Goal: Task Accomplishment & Management: Complete application form

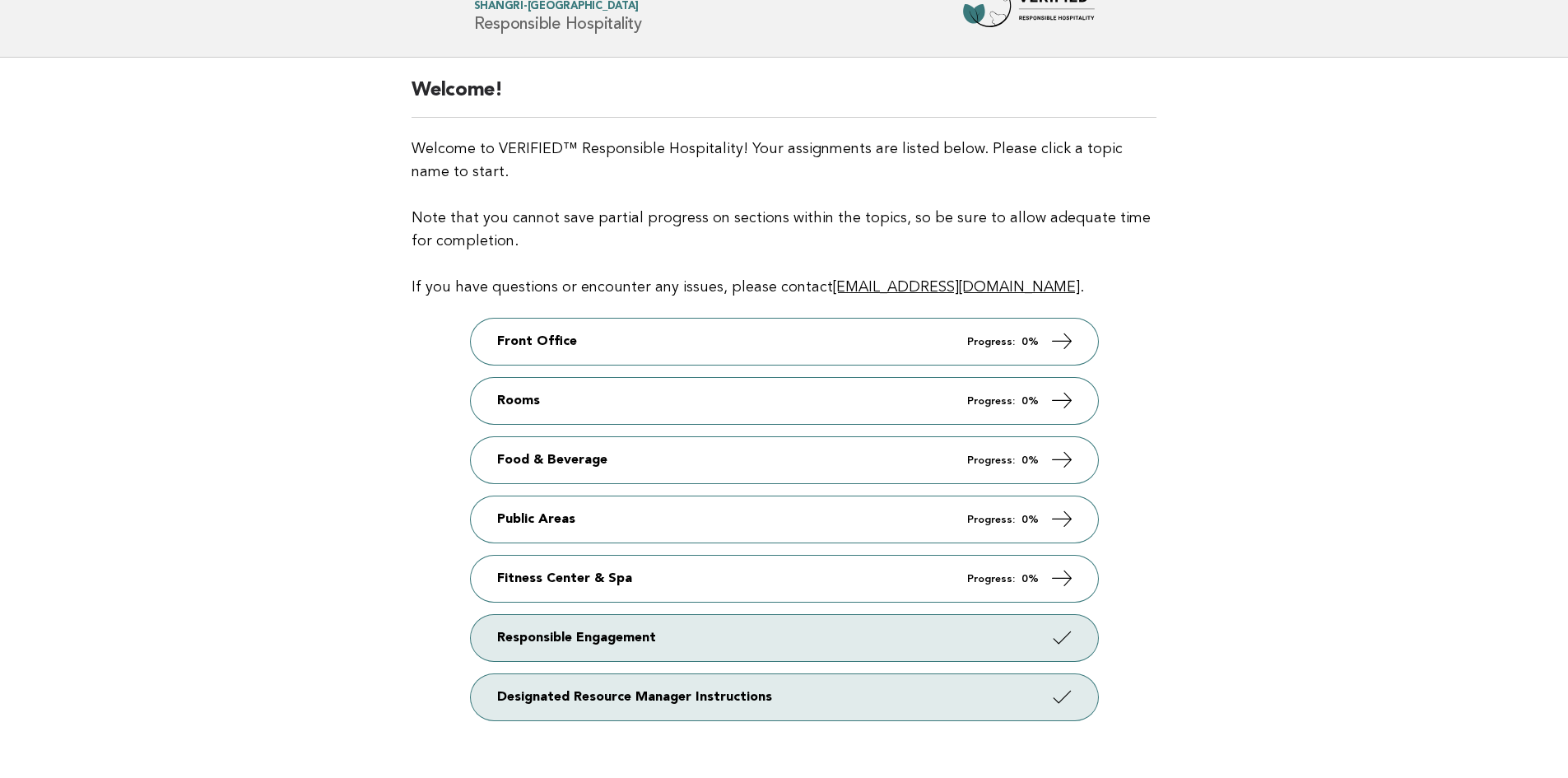
scroll to position [165, 0]
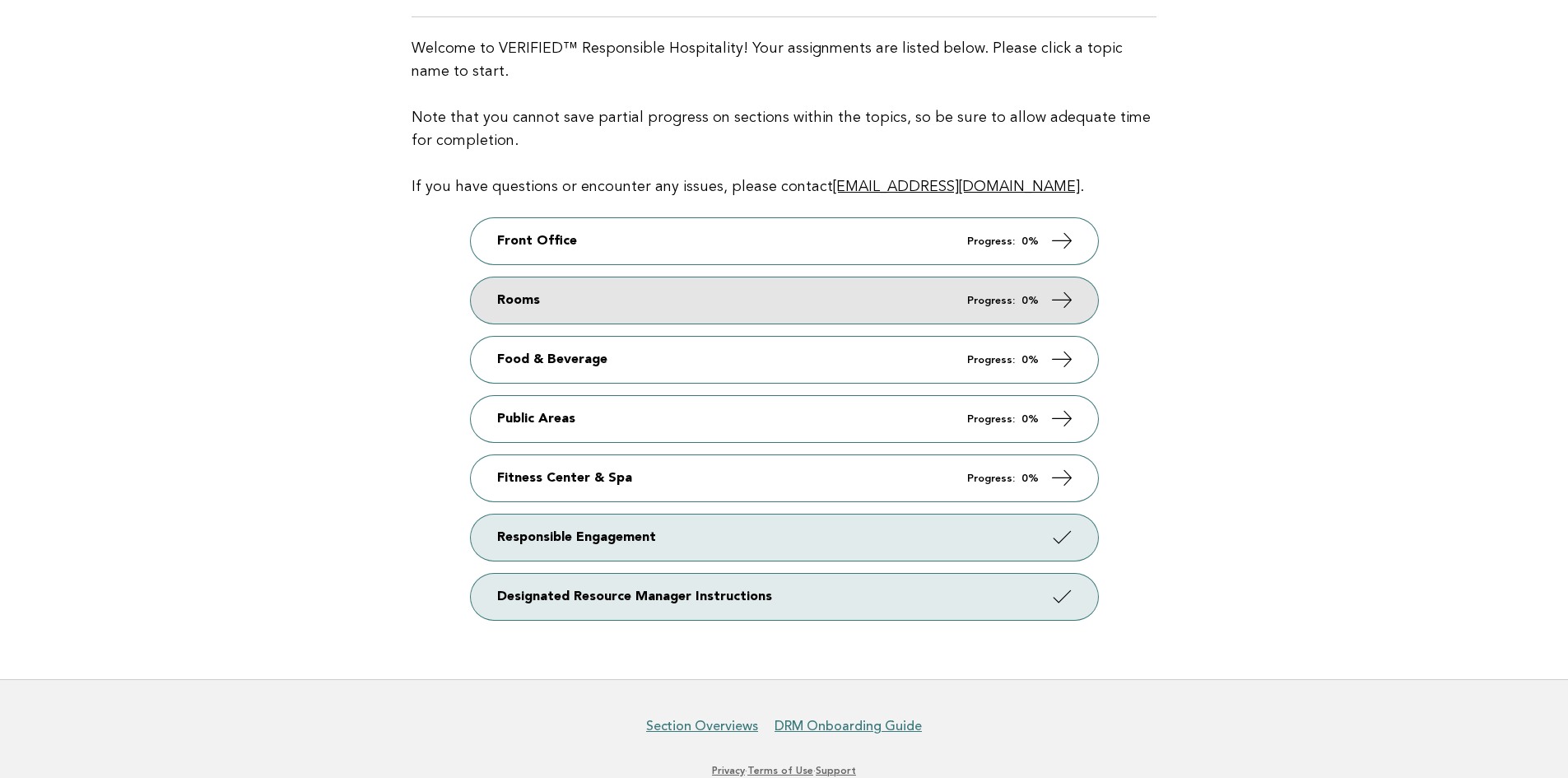
click at [680, 300] on link "Rooms Progress: 0%" at bounding box center [784, 300] width 627 height 46
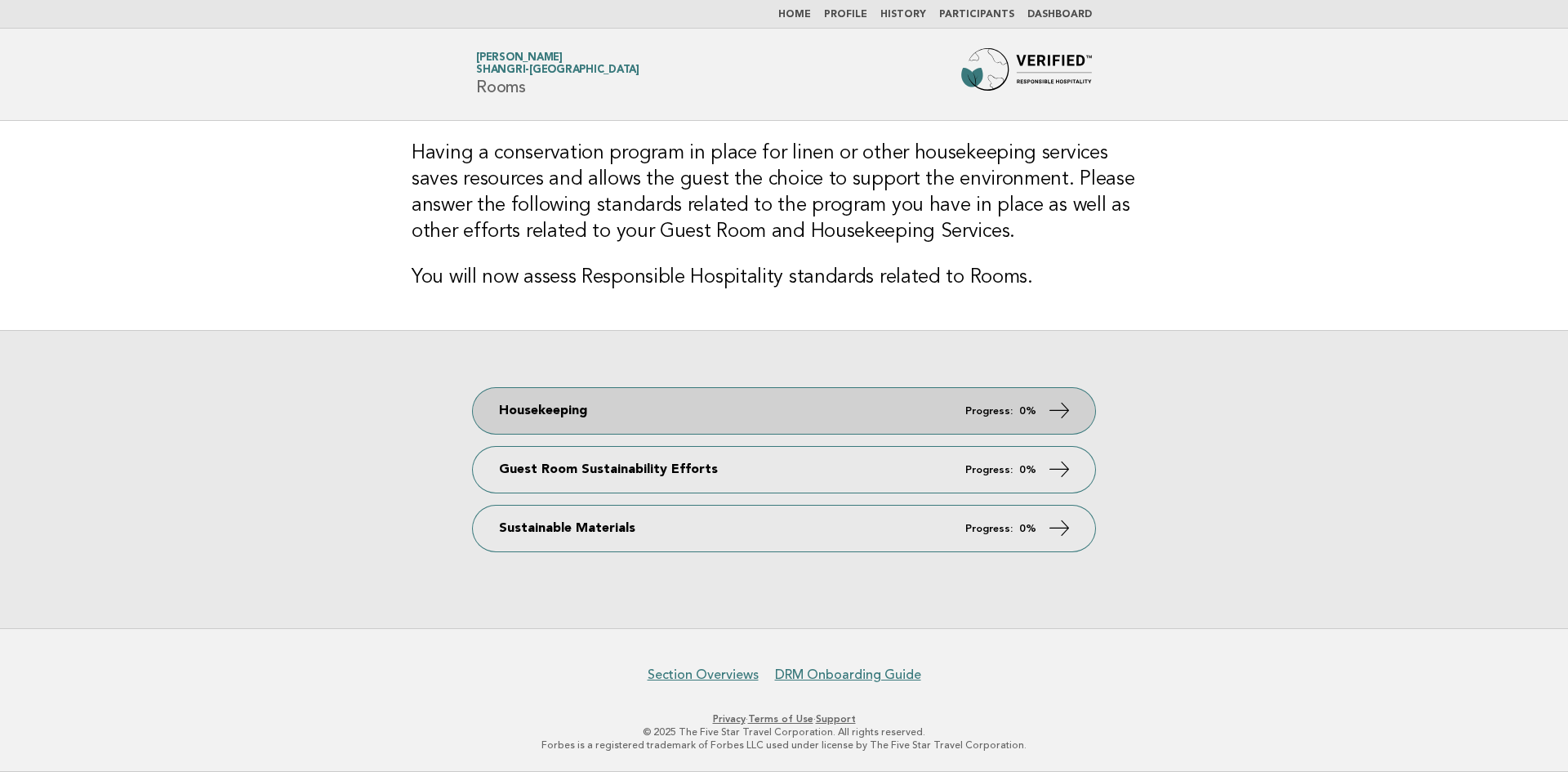
click at [847, 413] on link "Housekeeping Progress: 0%" at bounding box center [784, 410] width 622 height 46
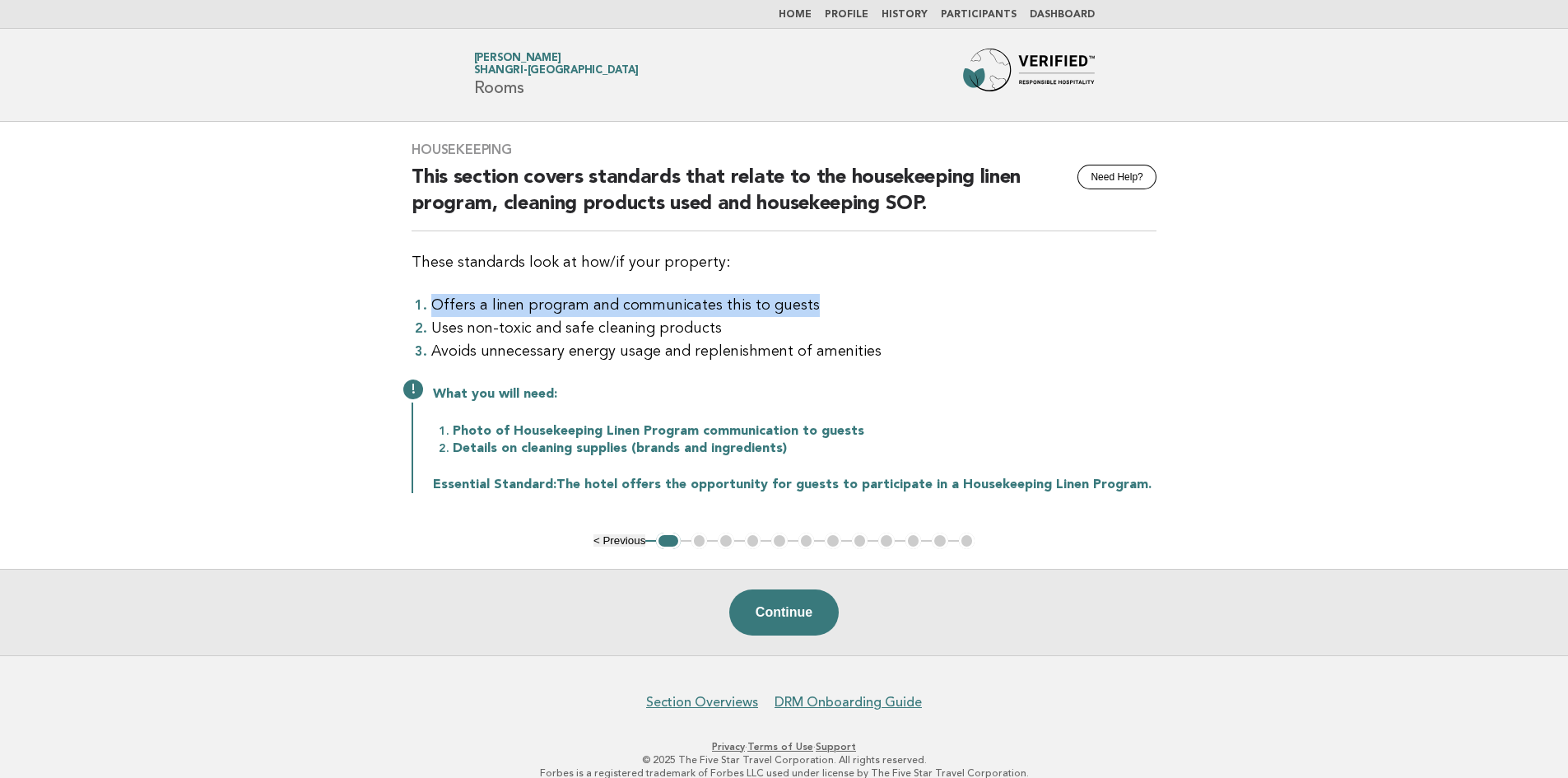
drag, startPoint x: 433, startPoint y: 300, endPoint x: 912, endPoint y: 300, distance: 479.0
click at [912, 300] on li "Offers a linen program and communicates this to guests" at bounding box center [793, 305] width 725 height 23
click at [514, 335] on li "Uses non-toxic and safe cleaning products" at bounding box center [793, 327] width 725 height 23
drag, startPoint x: 717, startPoint y: 329, endPoint x: 334, endPoint y: 323, distance: 383.0
click at [334, 323] on main "Housekeeping Need Help? This section covers standards that relate to the housek…" at bounding box center [784, 389] width 1568 height 533
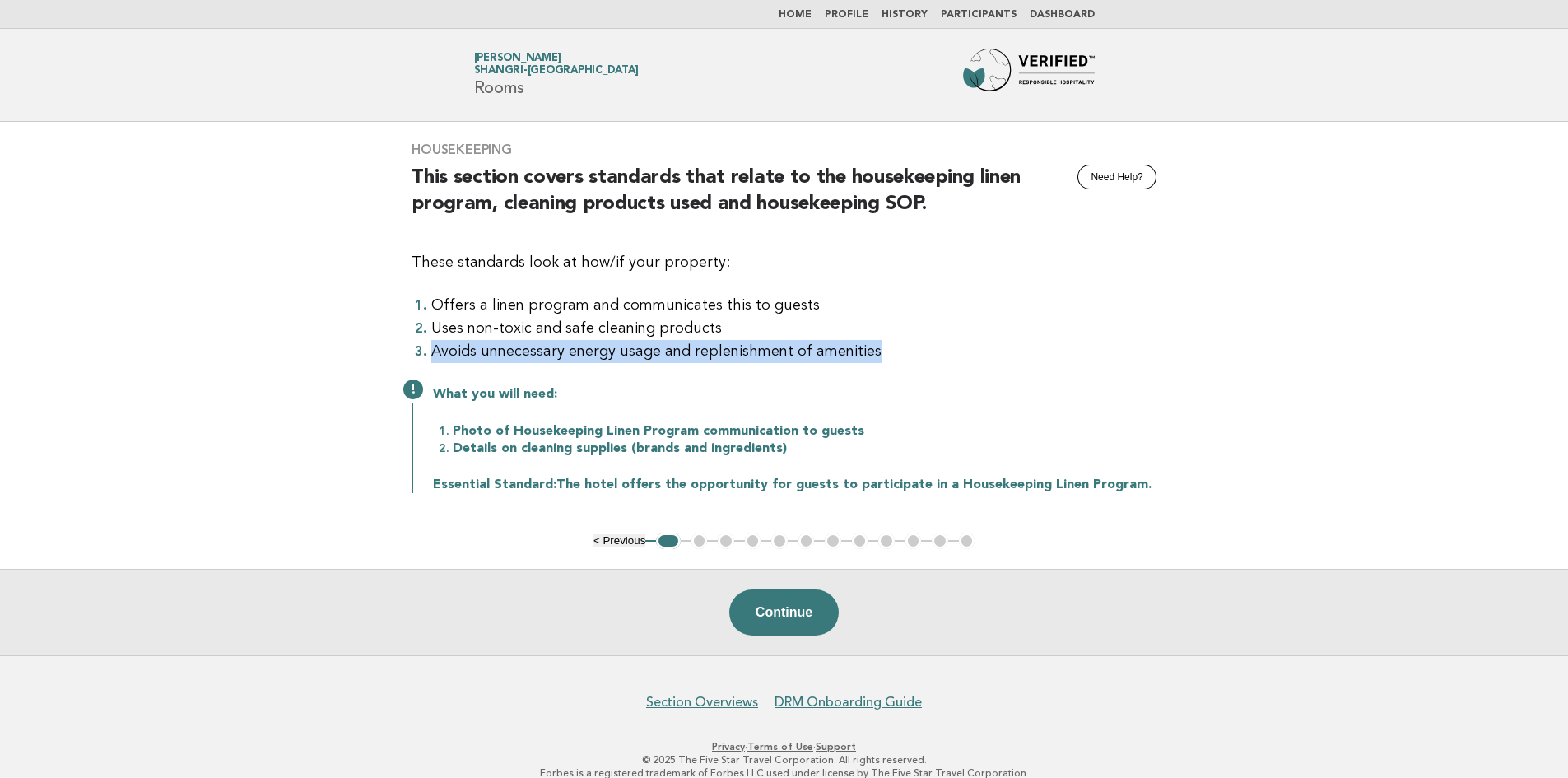
drag, startPoint x: 864, startPoint y: 351, endPoint x: 176, endPoint y: 351, distance: 688.0
click at [176, 351] on main "Housekeeping Need Help? This section covers standards that relate to the housek…" at bounding box center [784, 389] width 1568 height 533
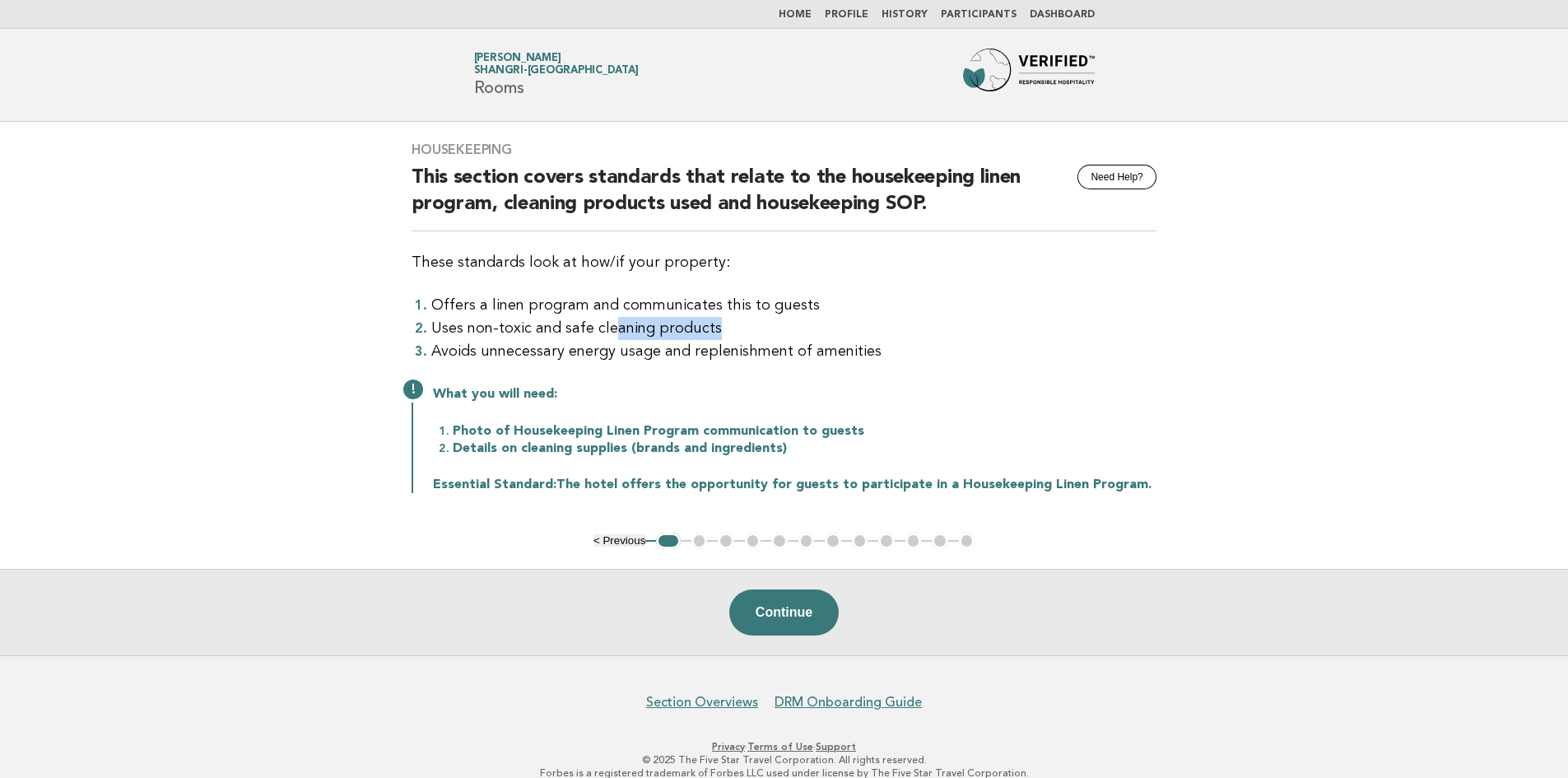
drag, startPoint x: 715, startPoint y: 328, endPoint x: 609, endPoint y: 290, distance: 112.6
click at [608, 315] on ol "Offers a linen program and communicates this to guests Uses non-toxic and safe …" at bounding box center [783, 328] width 745 height 69
click at [786, 303] on li "Offers a linen program and communicates this to guests" at bounding box center [793, 305] width 725 height 23
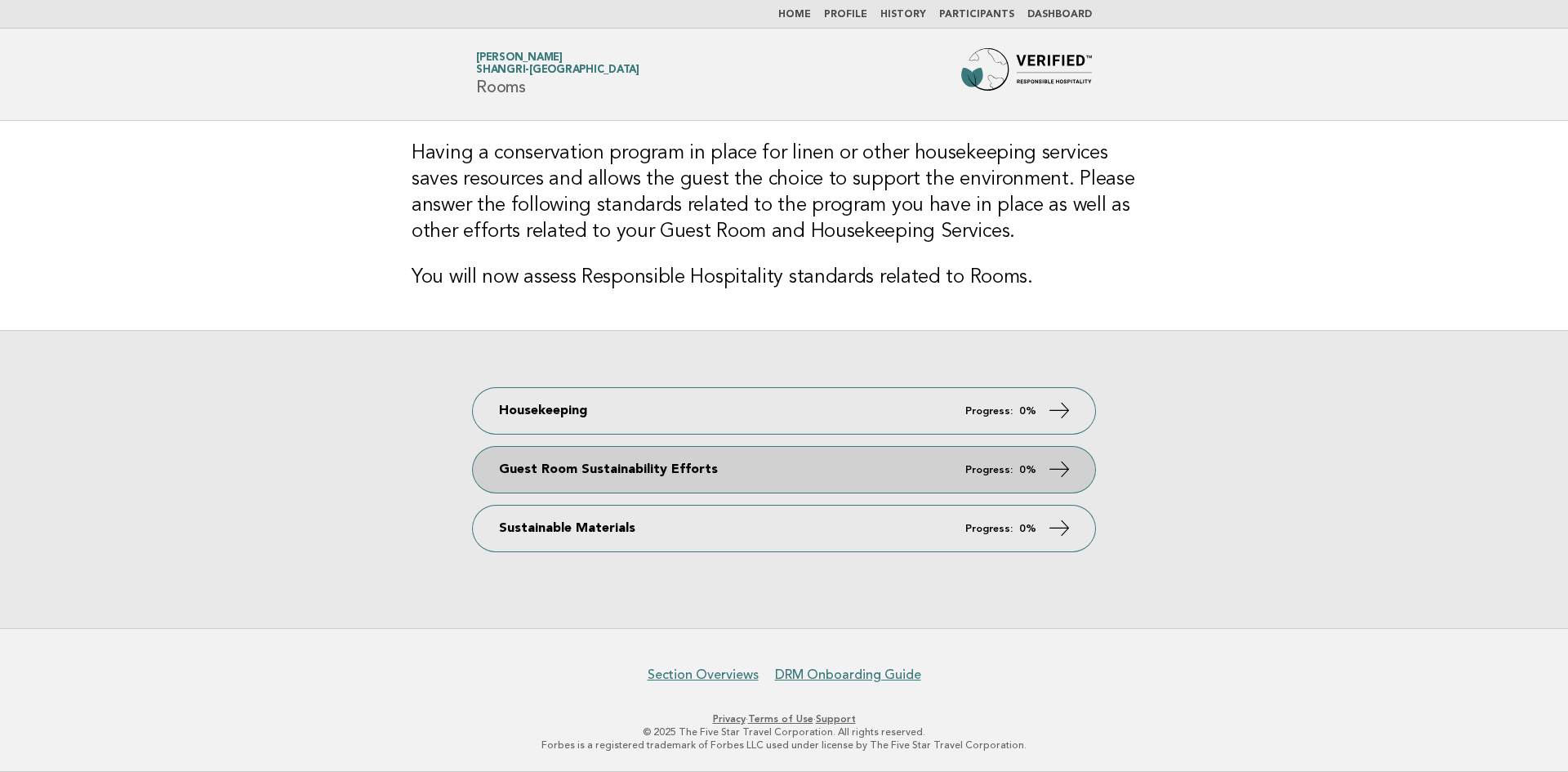
click at [718, 463] on link "Guest Room Sustainability Efforts Progress: 0%" at bounding box center [784, 470] width 622 height 46
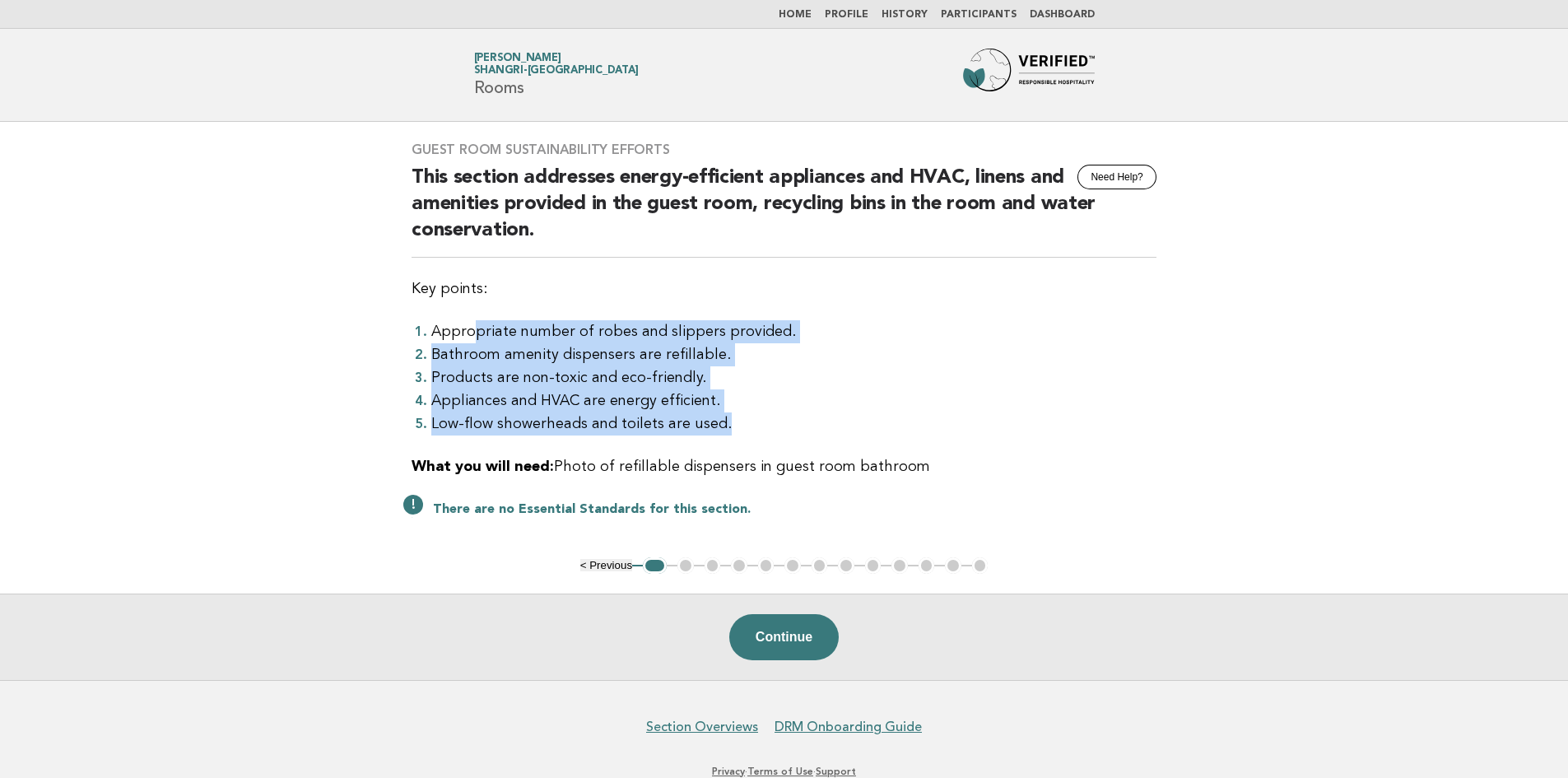
drag, startPoint x: 469, startPoint y: 332, endPoint x: 775, endPoint y: 426, distance: 320.1
click at [775, 426] on ol "Appropriate number of robes and slippers provided. Bathroom amenity dispensers …" at bounding box center [783, 378] width 745 height 115
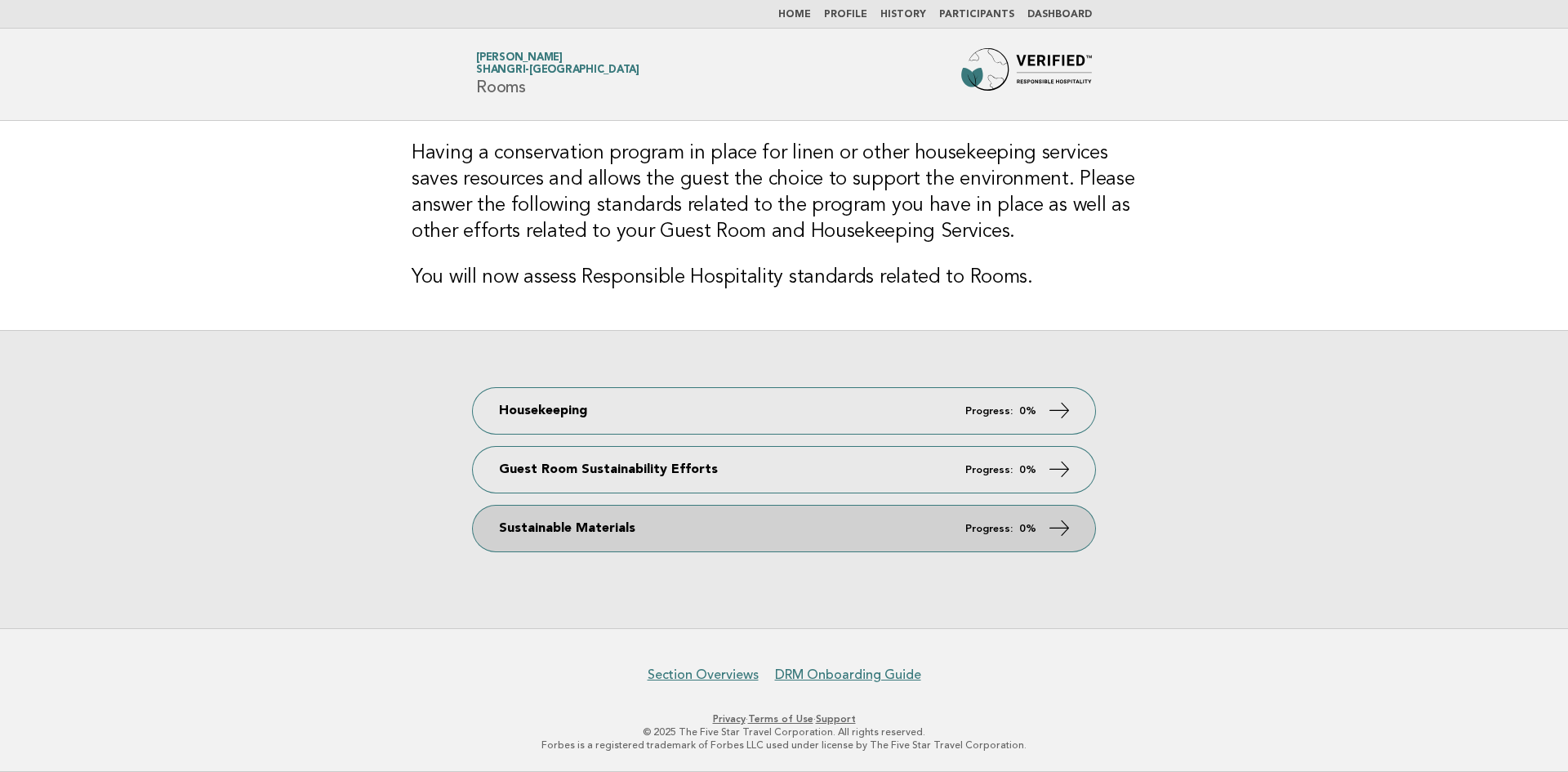
click at [669, 533] on link "Sustainable Materials Progress: 0%" at bounding box center [784, 528] width 622 height 46
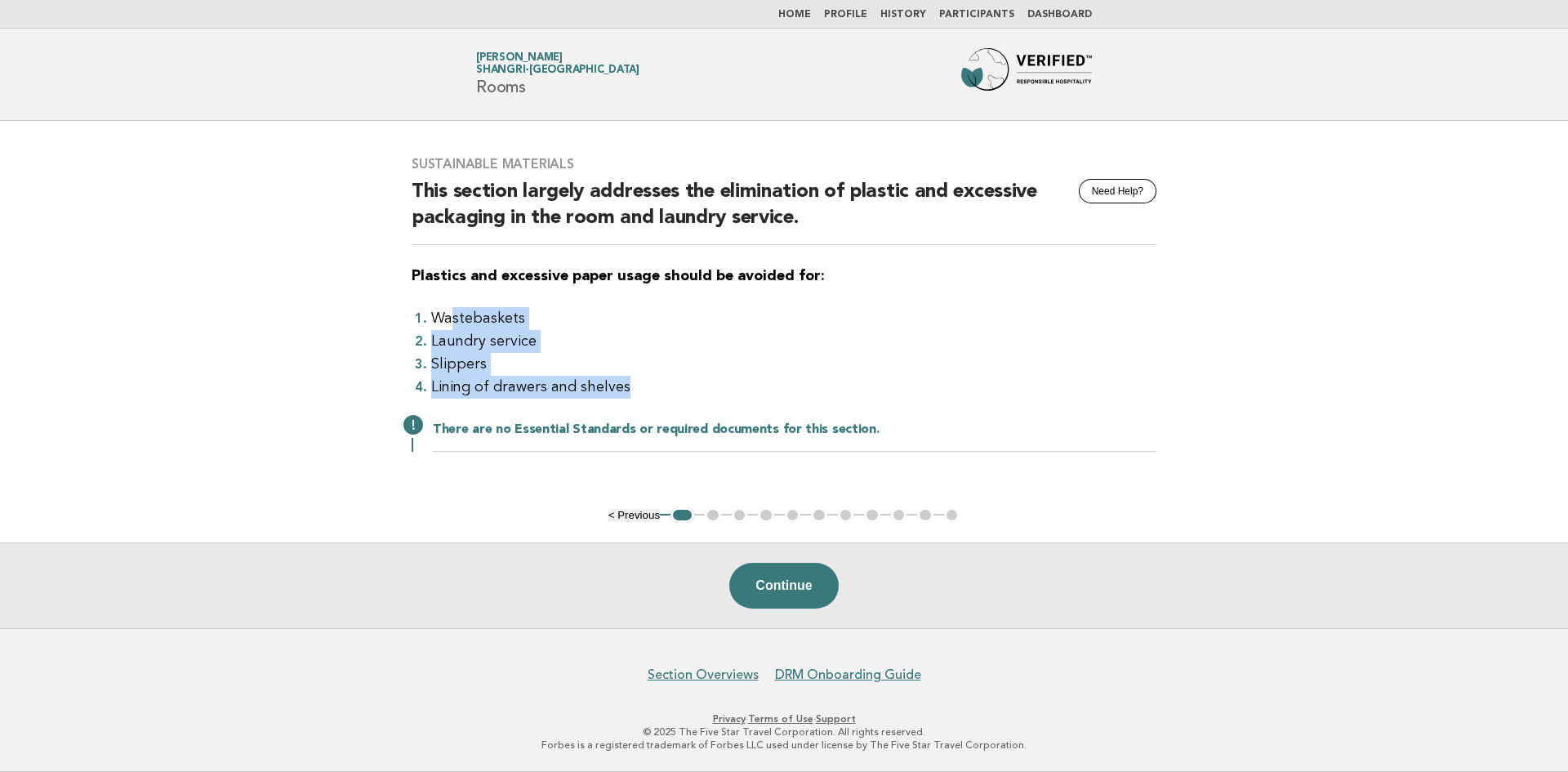
drag, startPoint x: 455, startPoint y: 313, endPoint x: 637, endPoint y: 380, distance: 193.9
click at [637, 380] on ol "Wastebaskets Laundry service Slippers Lining of drawers and shelves" at bounding box center [784, 352] width 744 height 91
click at [784, 591] on button "Continue" at bounding box center [783, 585] width 109 height 46
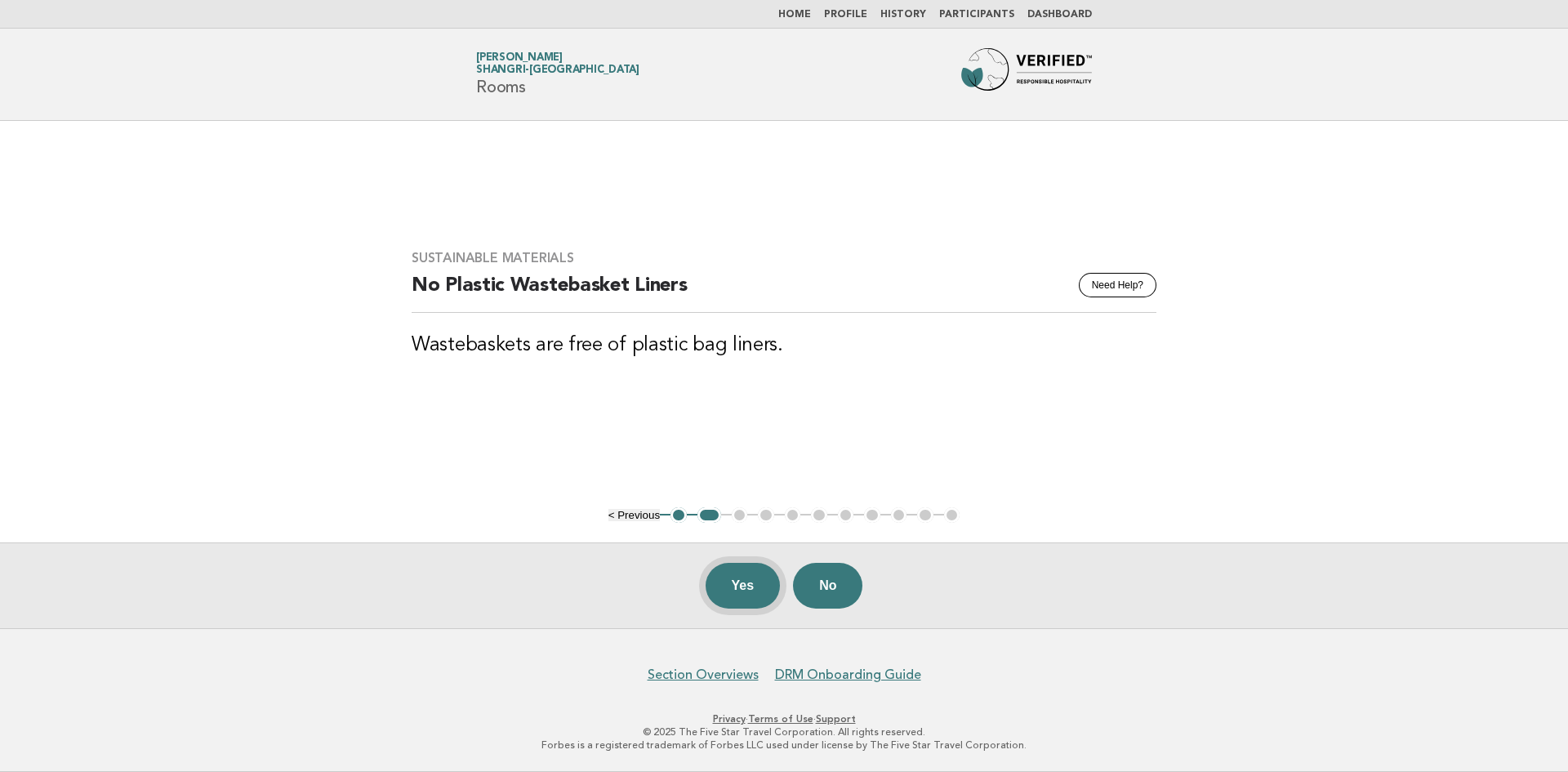
click at [729, 588] on button "Yes" at bounding box center [742, 585] width 75 height 46
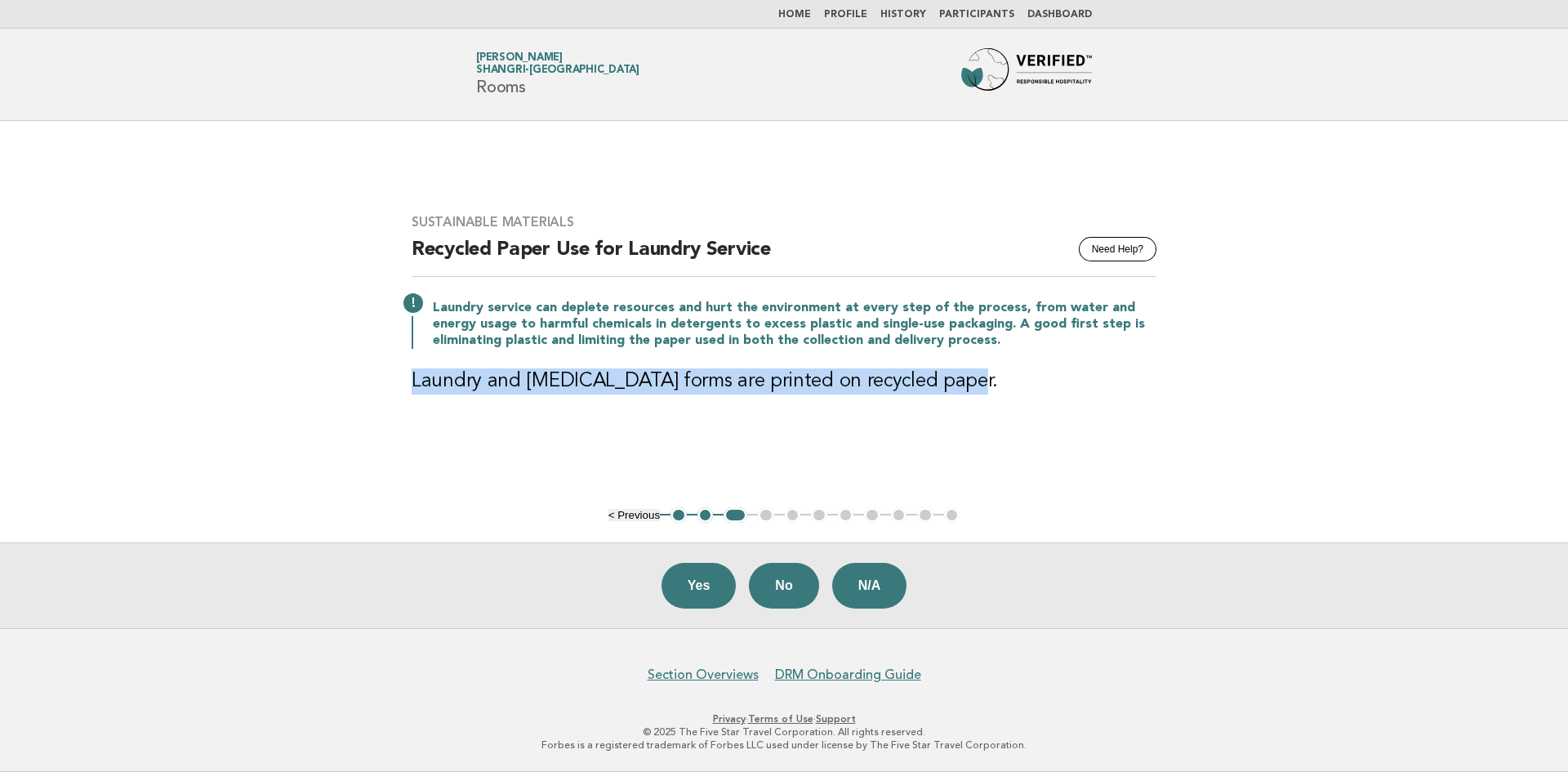
drag, startPoint x: 974, startPoint y: 384, endPoint x: 355, endPoint y: 374, distance: 619.1
click at [355, 374] on main "Sustainable Materials Need Help? Recycled Paper Use for Laundry Service Laundry…" at bounding box center [784, 375] width 1568 height 507
click at [808, 14] on link "Home" at bounding box center [794, 15] width 32 height 10
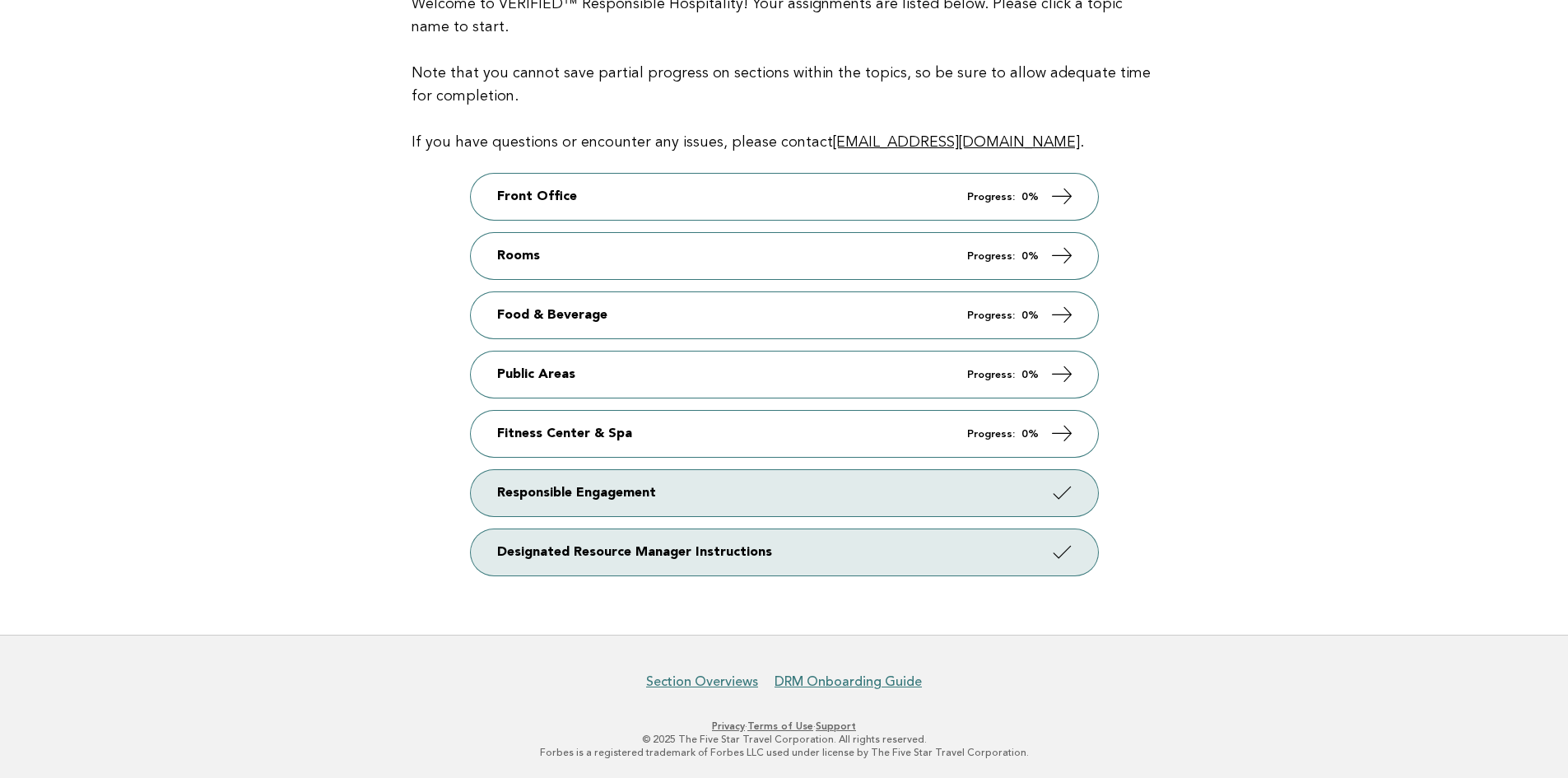
scroll to position [210, 0]
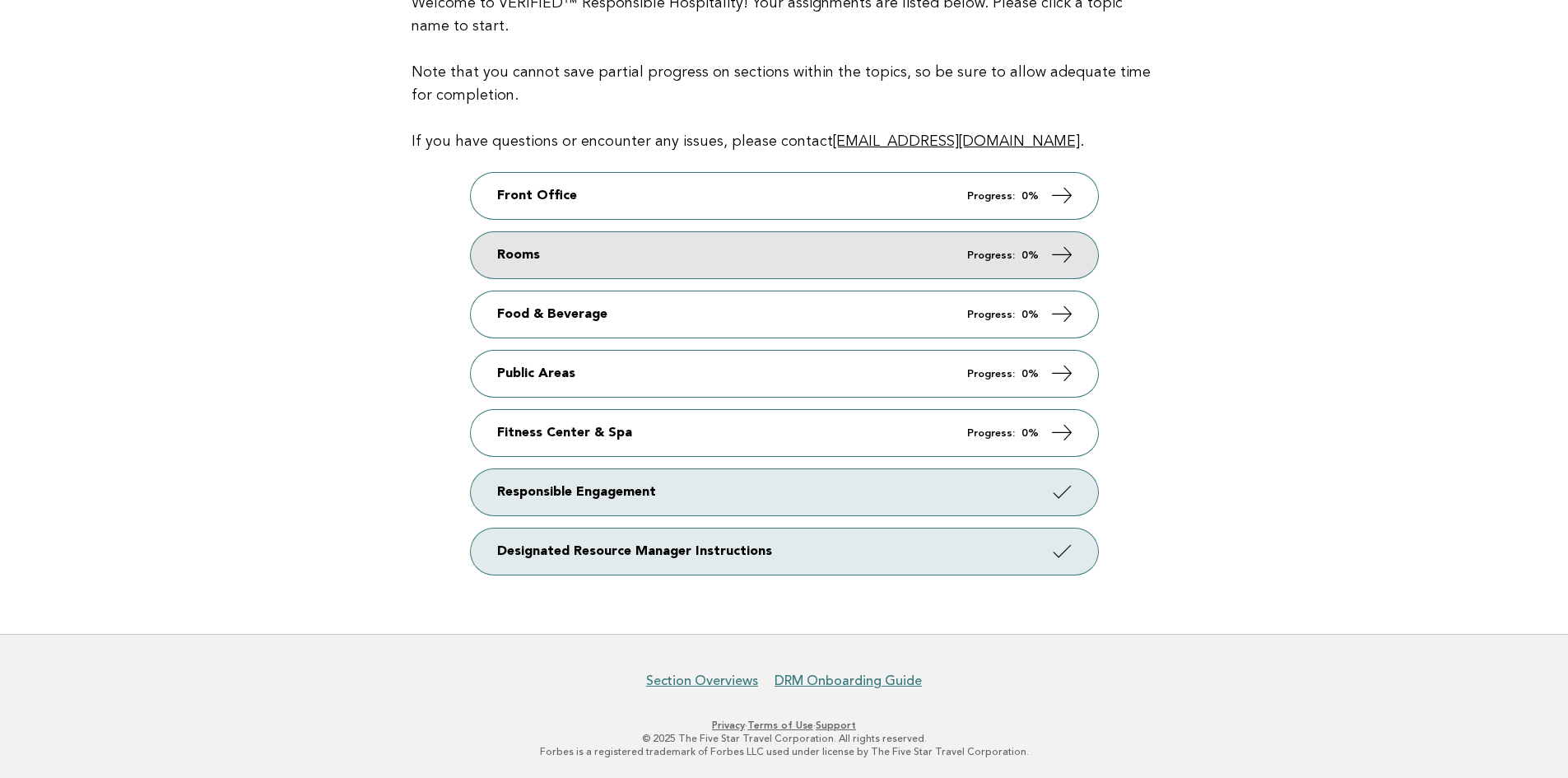
click at [674, 250] on link "Rooms Progress: 0%" at bounding box center [784, 254] width 627 height 46
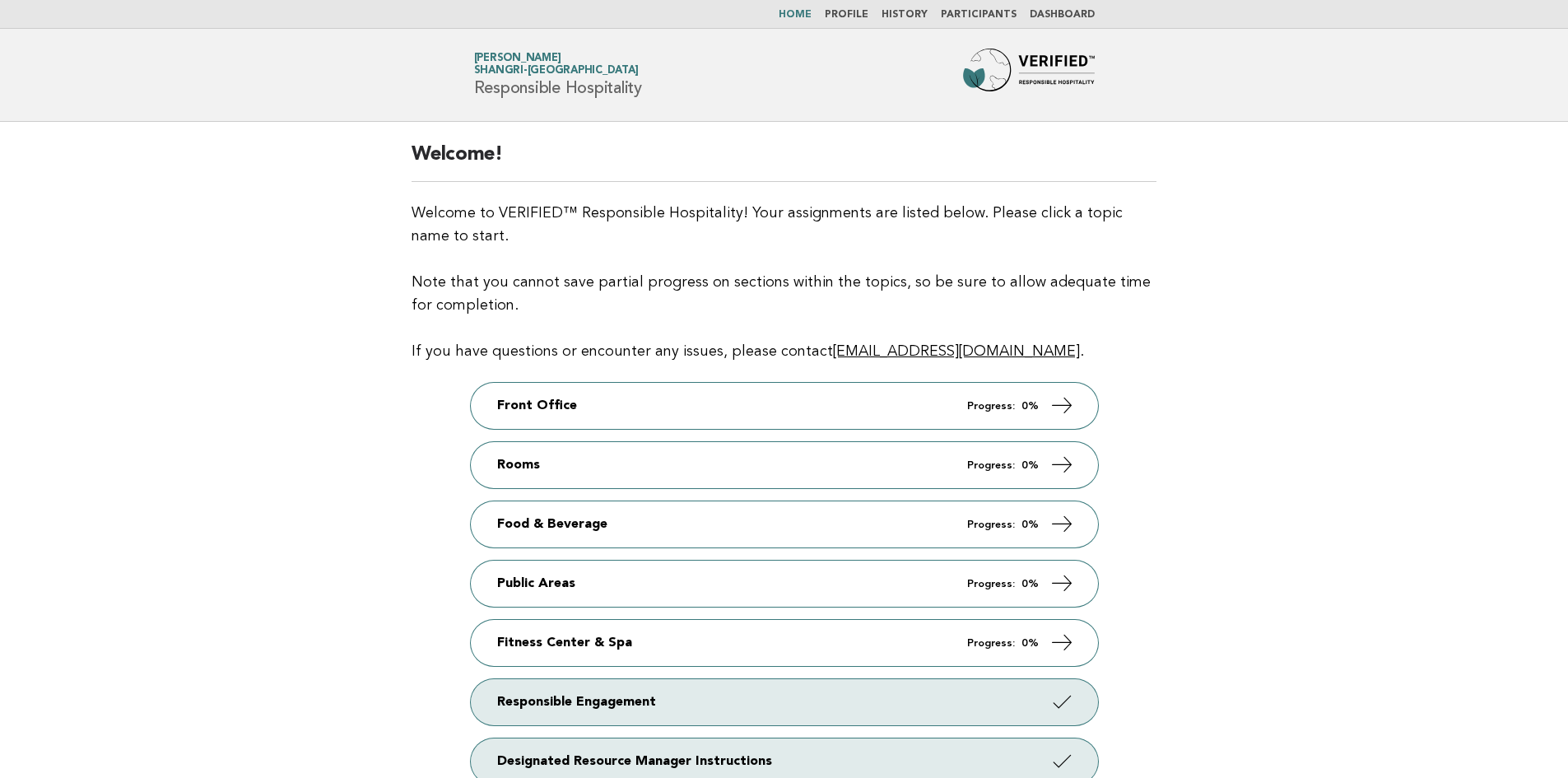
scroll to position [210, 0]
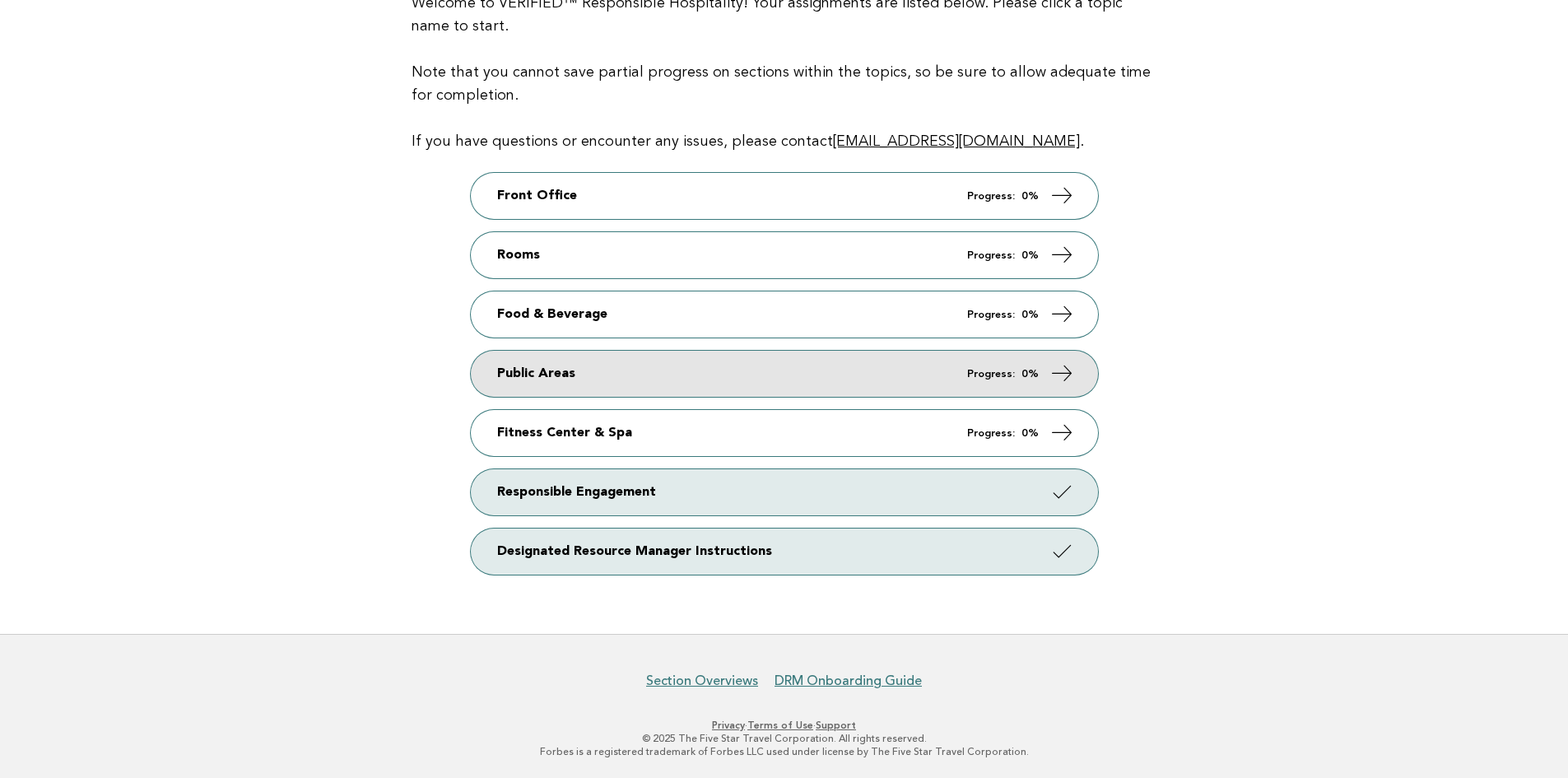
click at [635, 371] on link "Public Areas Progress: 0%" at bounding box center [784, 374] width 627 height 46
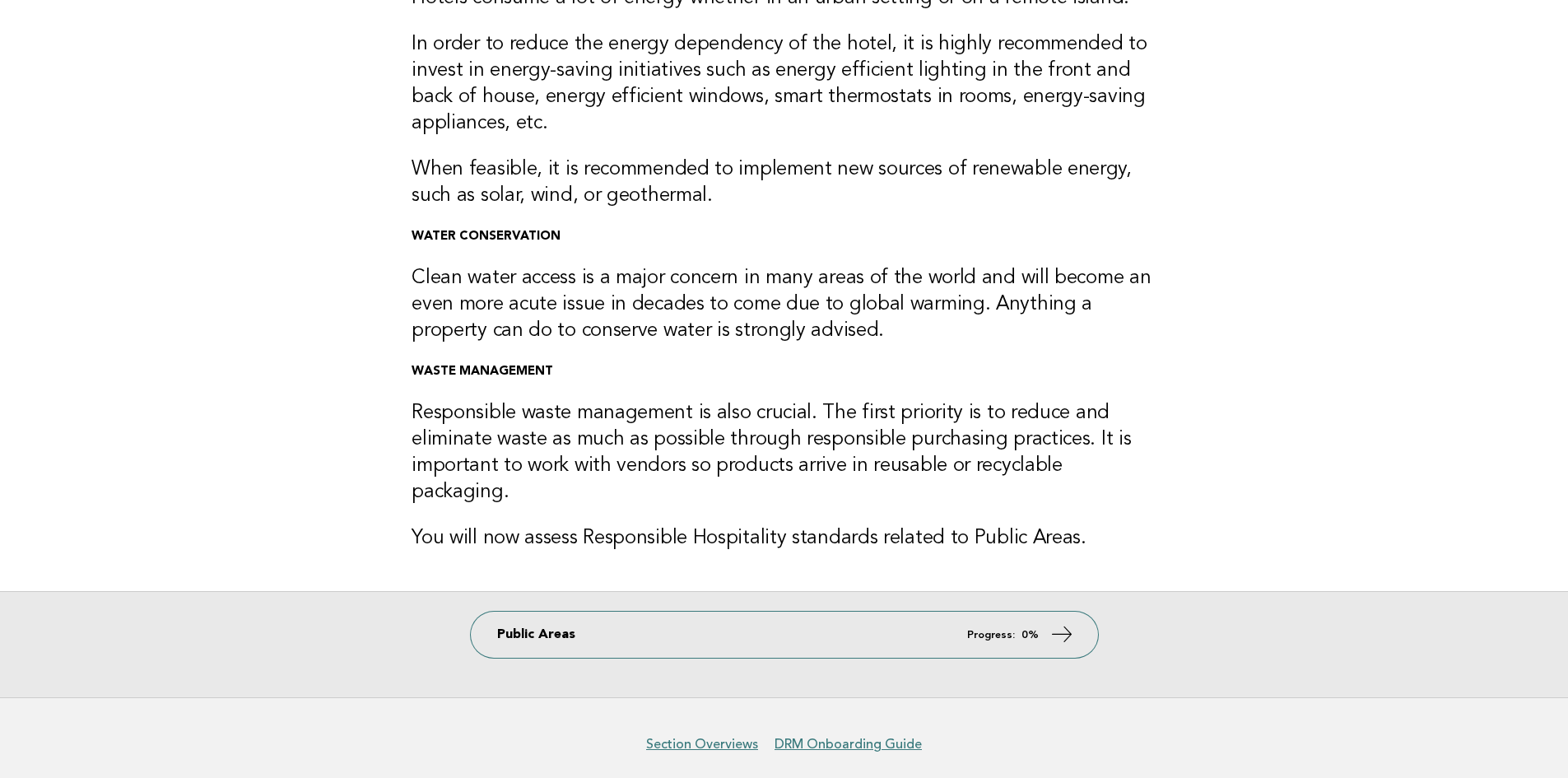
scroll to position [230, 0]
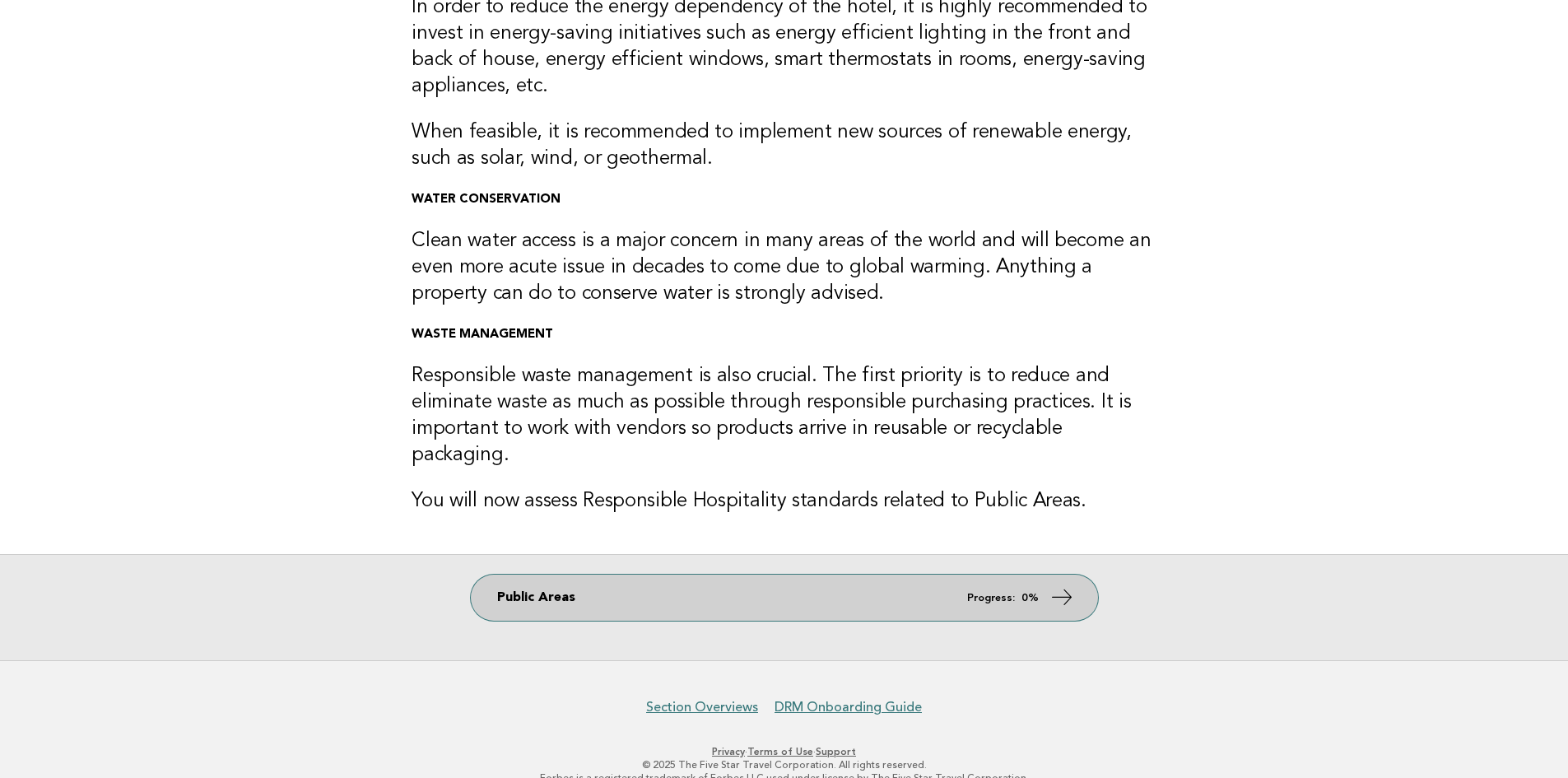
click at [553, 575] on link "Public Areas Progress: 0%" at bounding box center [784, 598] width 627 height 46
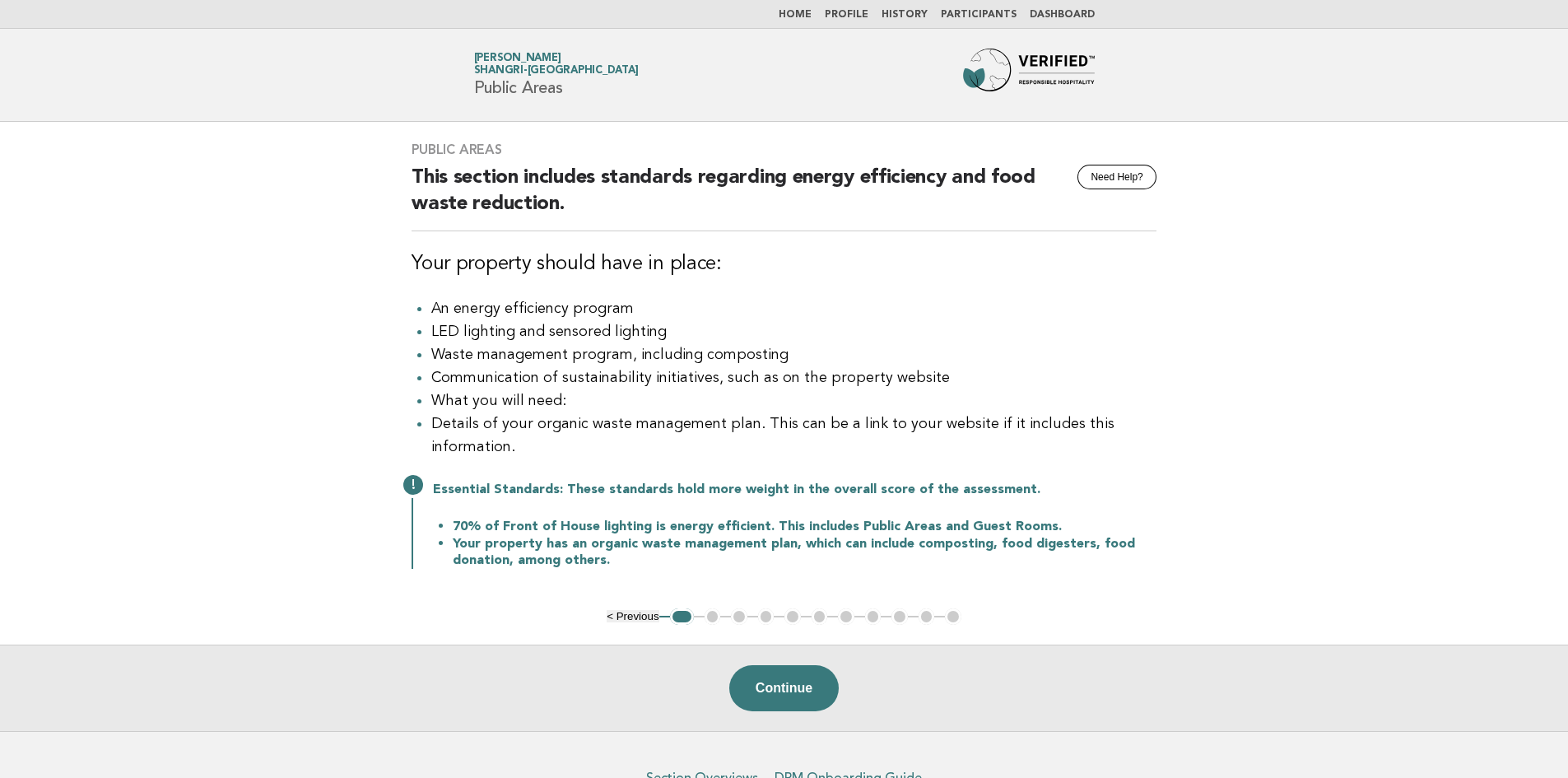
click at [811, 13] on link "Home" at bounding box center [795, 15] width 33 height 10
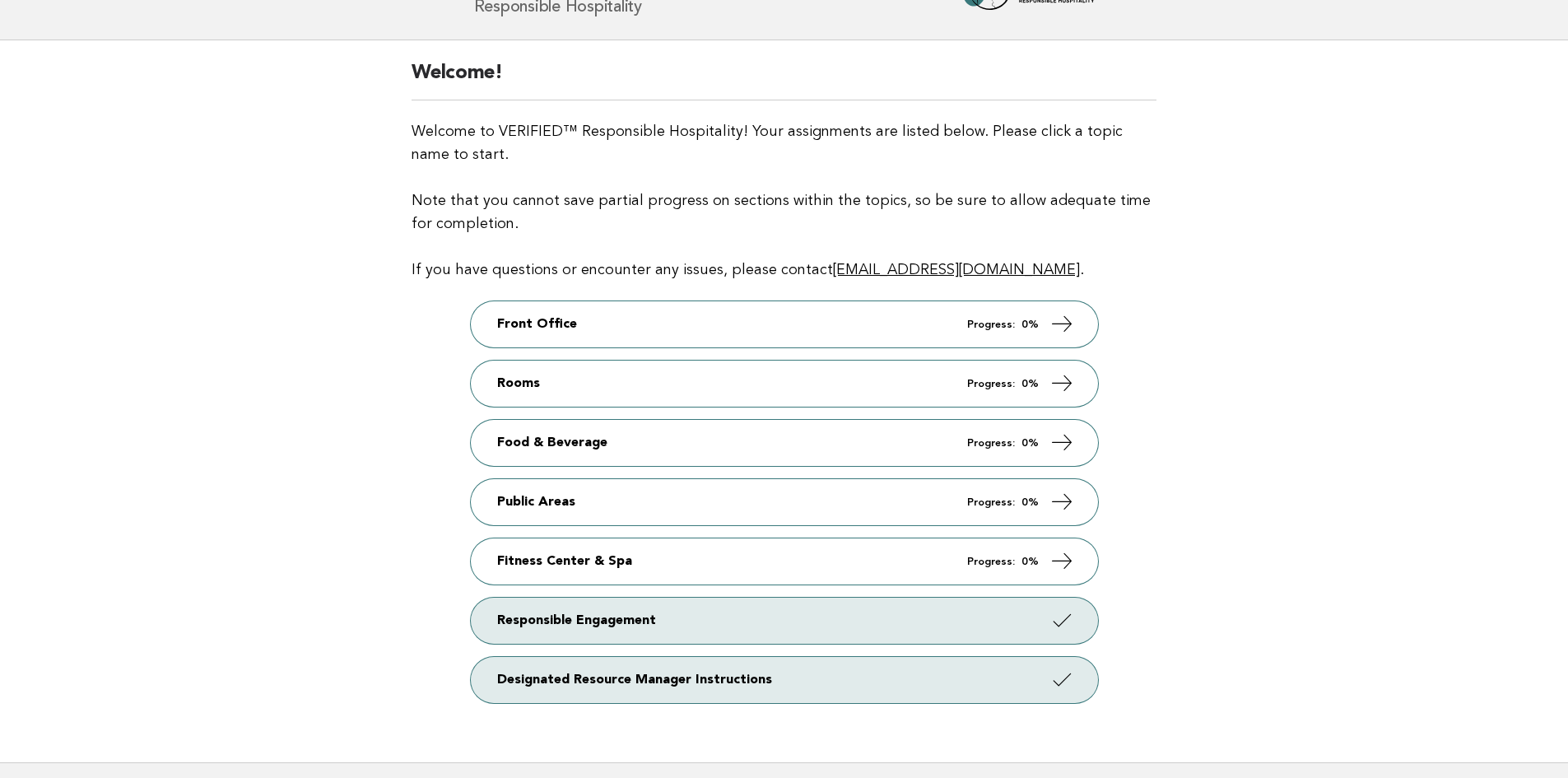
scroll to position [210, 0]
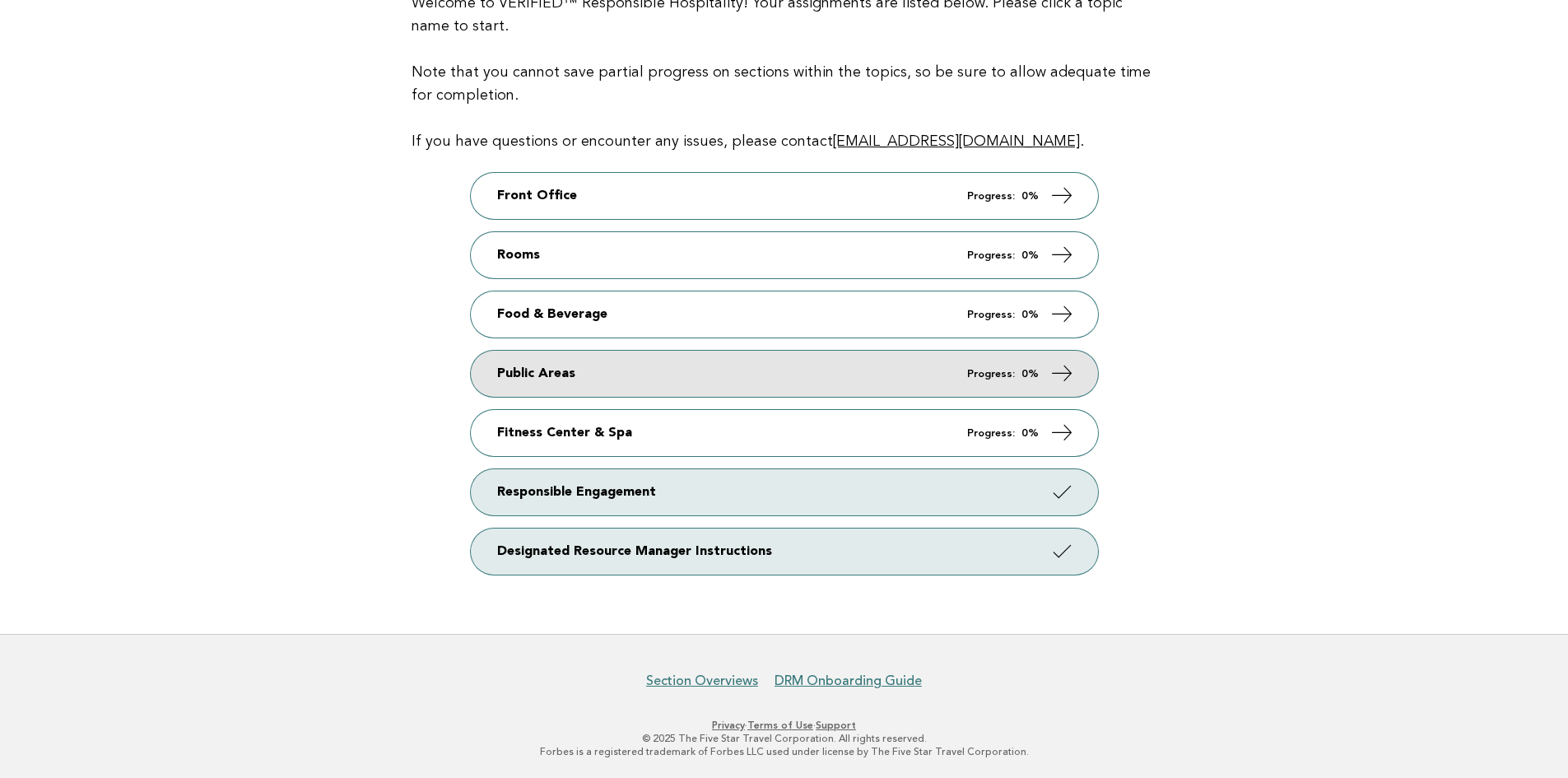
click at [545, 378] on link "Public Areas Progress: 0%" at bounding box center [784, 374] width 627 height 46
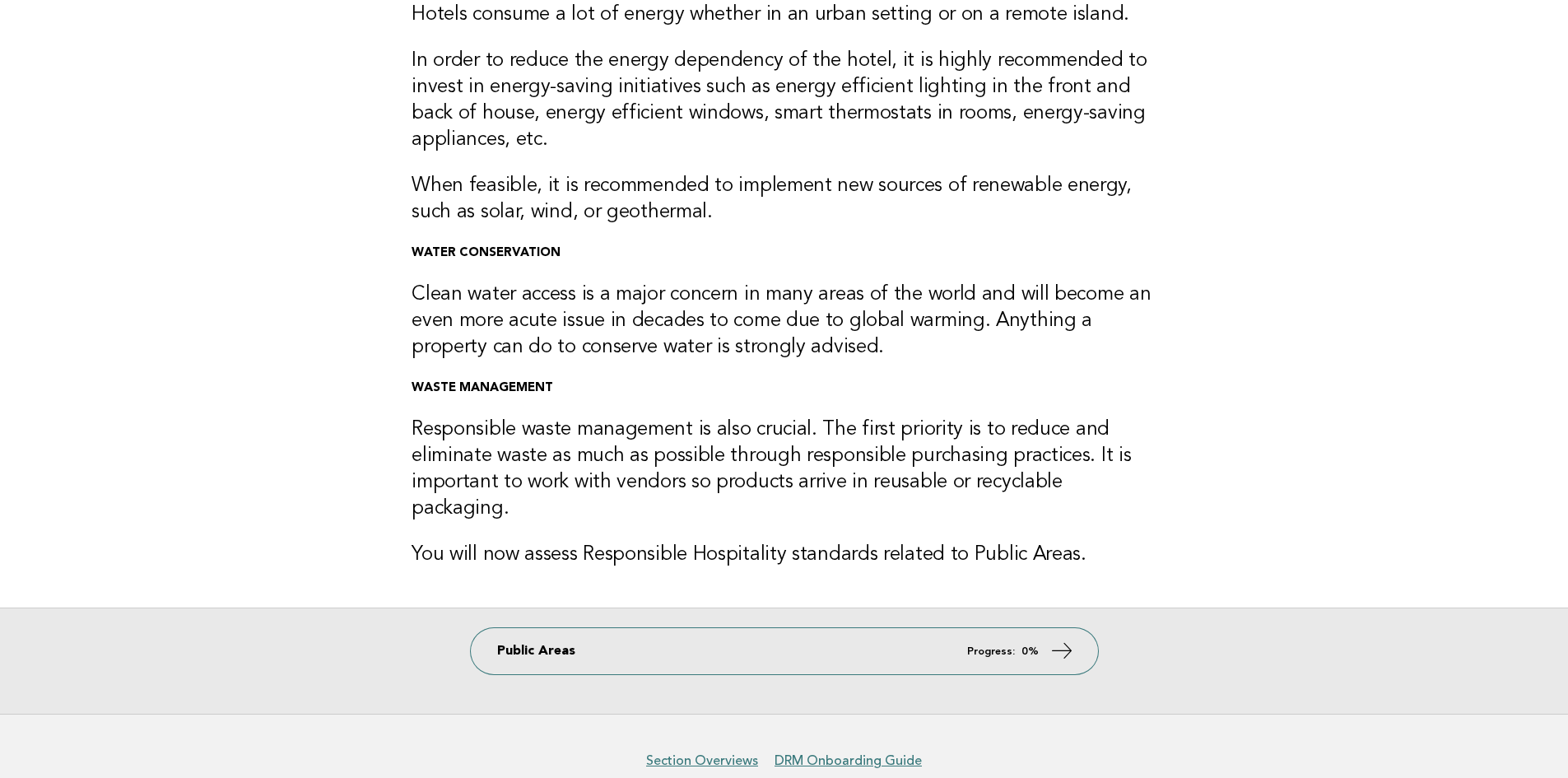
scroll to position [147, 0]
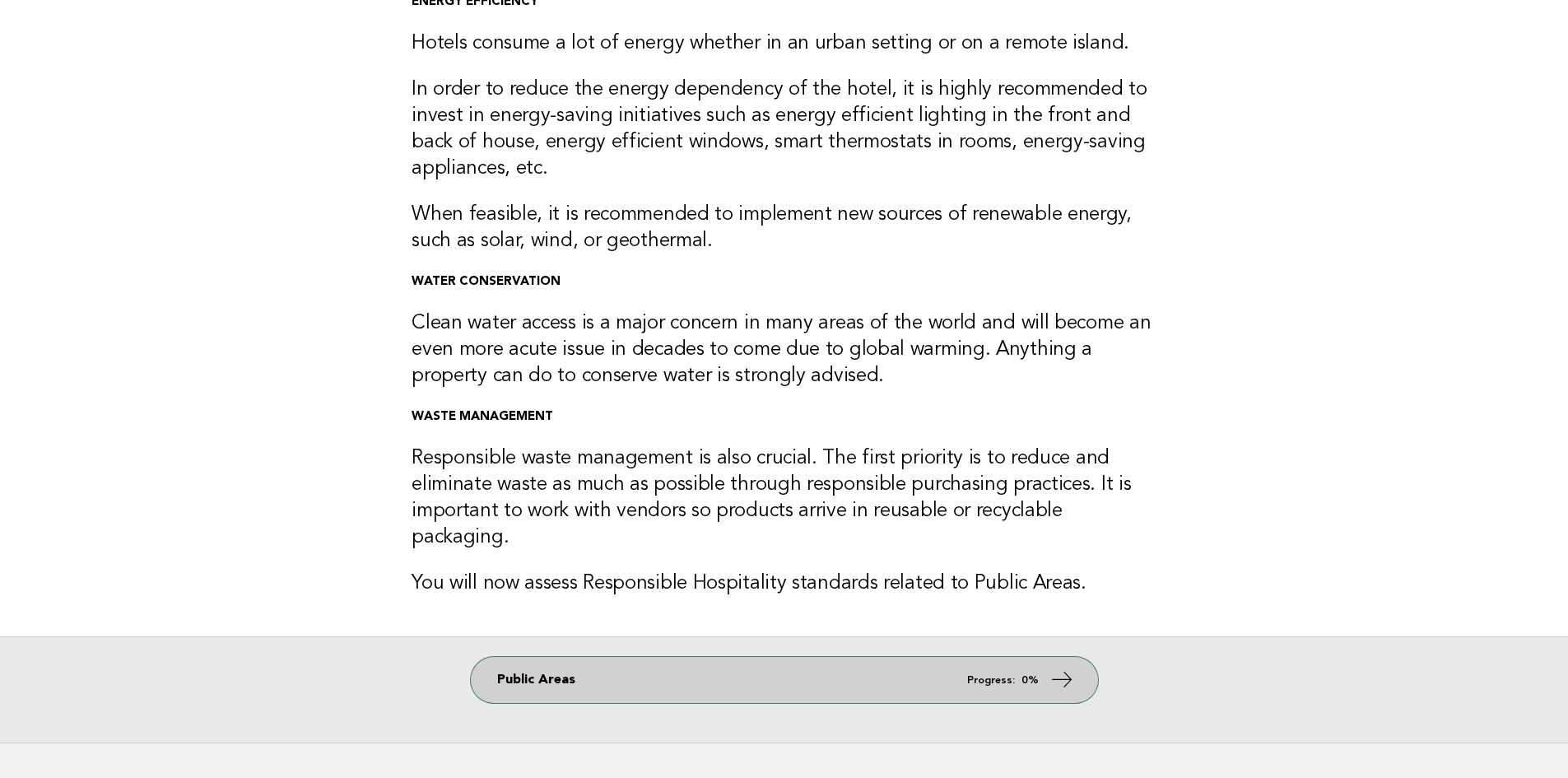
click at [548, 657] on link "Public Areas Progress: 0%" at bounding box center [784, 679] width 627 height 46
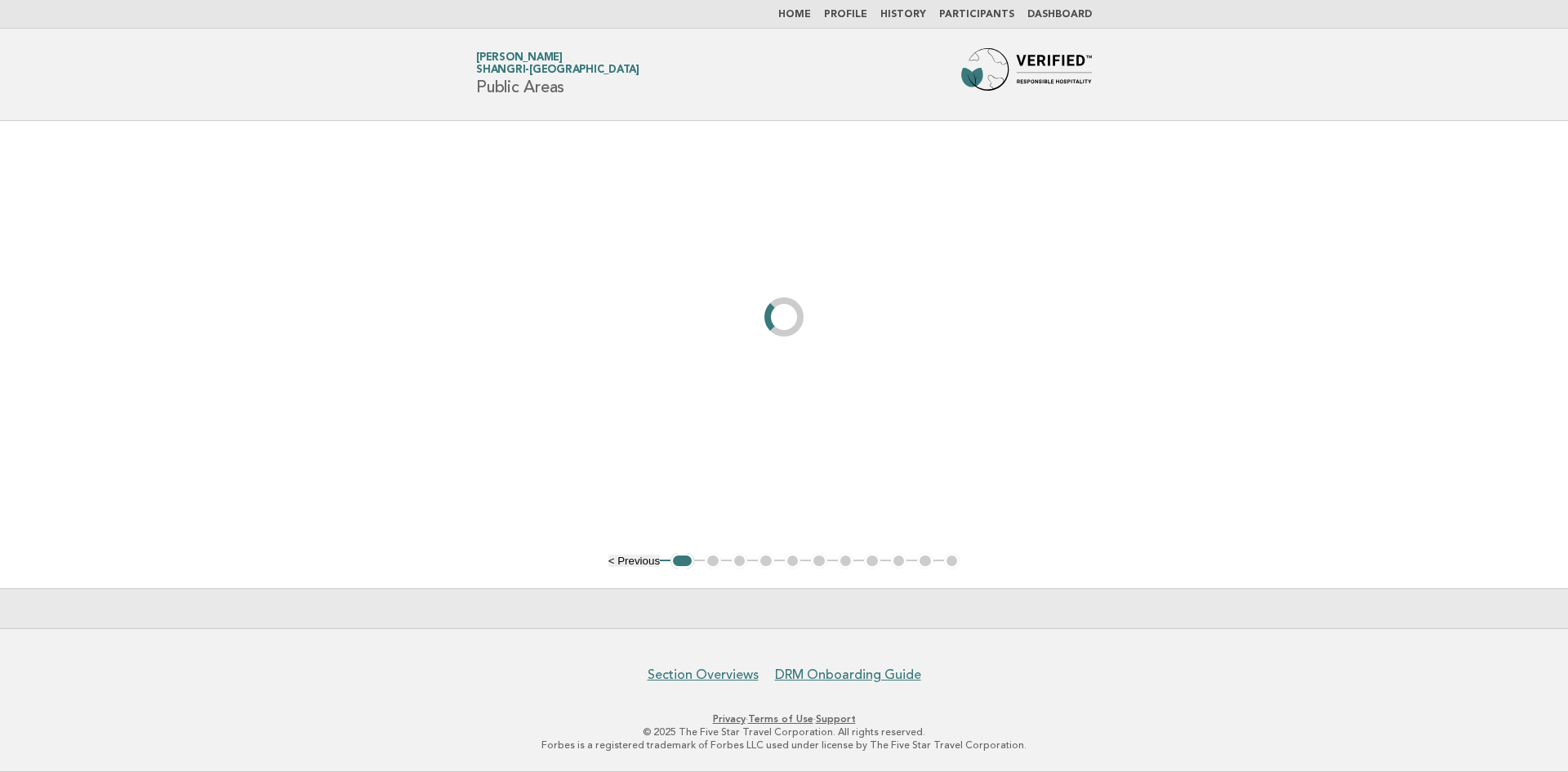
click at [541, 488] on main "< Previous 1 2 3 4 5 6 7 8 9 10 11" at bounding box center [784, 375] width 1568 height 507
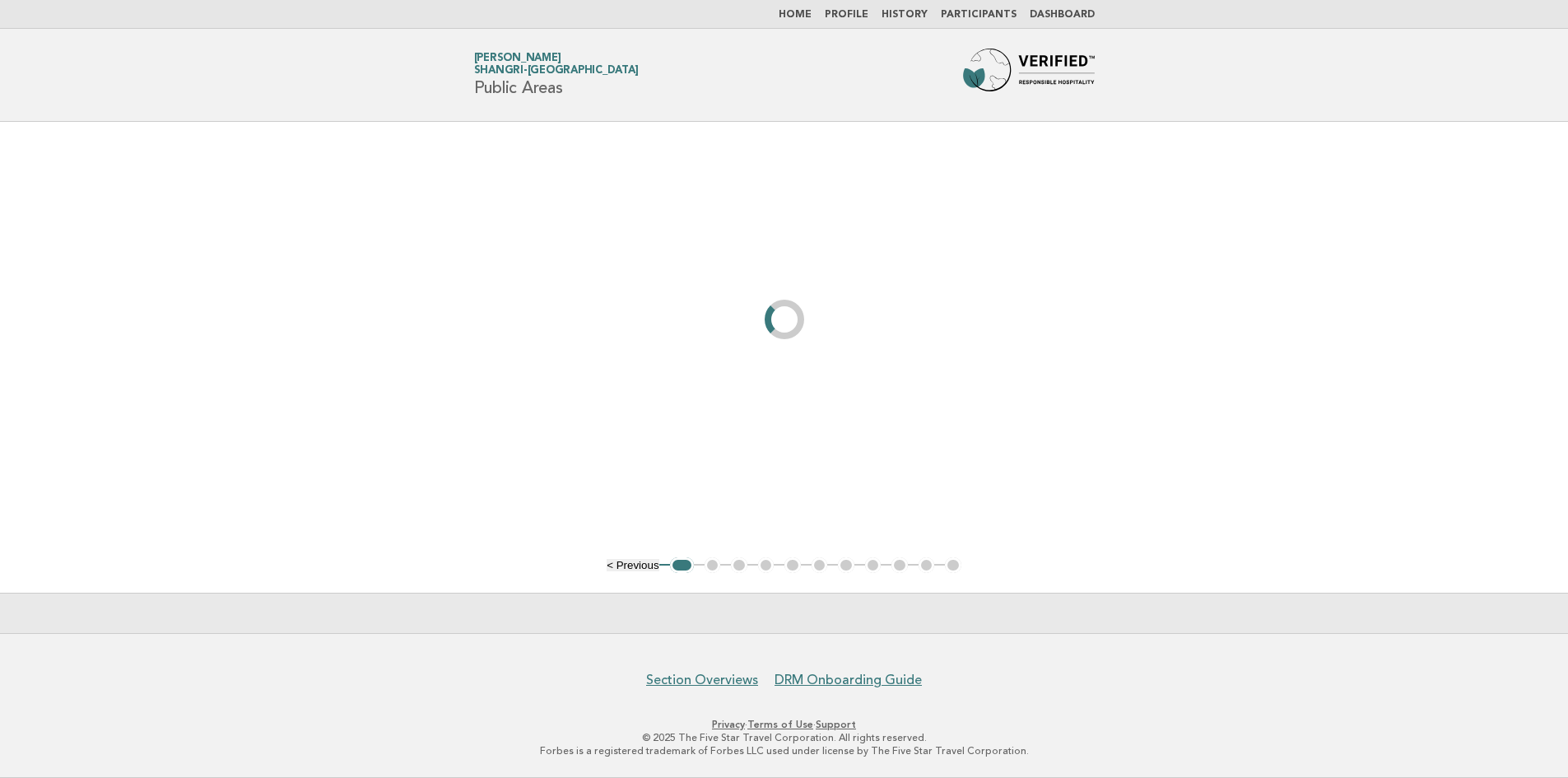
drag, startPoint x: 544, startPoint y: 491, endPoint x: 534, endPoint y: 470, distance: 23.3
click at [535, 476] on main "< Previous 1 2 3 4 5 6 7 8 9 10 11" at bounding box center [784, 378] width 1568 height 511
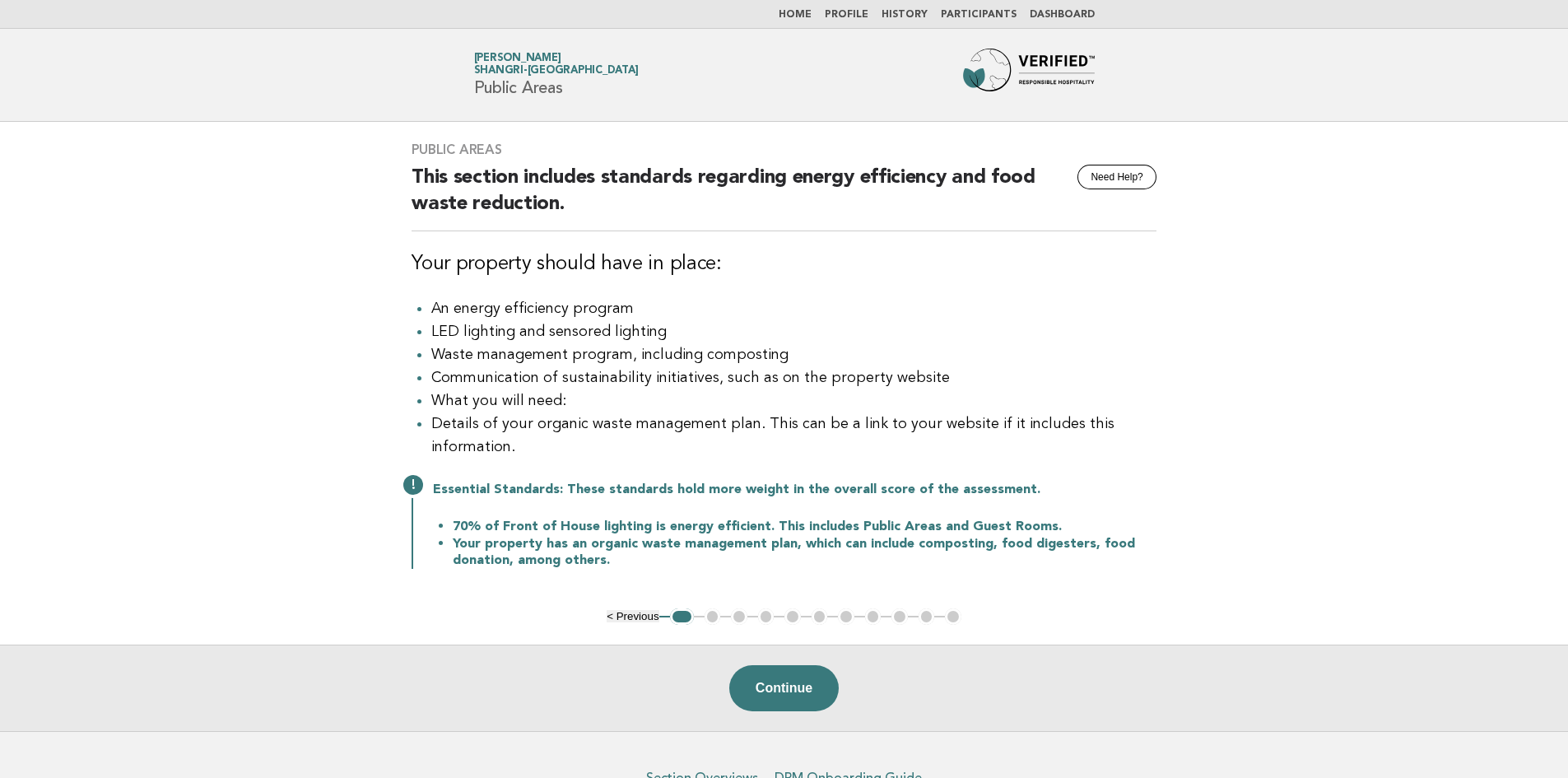
click at [521, 351] on li "Waste management program, including composting" at bounding box center [793, 354] width 725 height 23
drag, startPoint x: 680, startPoint y: 413, endPoint x: 670, endPoint y: 439, distance: 27.9
click at [674, 436] on ul "An energy efficiency program LED lighting and sensored lighting Waste managemen…" at bounding box center [783, 378] width 745 height 162
click at [645, 351] on li "Waste management program, including composting" at bounding box center [793, 354] width 725 height 23
click at [744, 366] on li "Waste management program, including composting" at bounding box center [793, 354] width 725 height 23
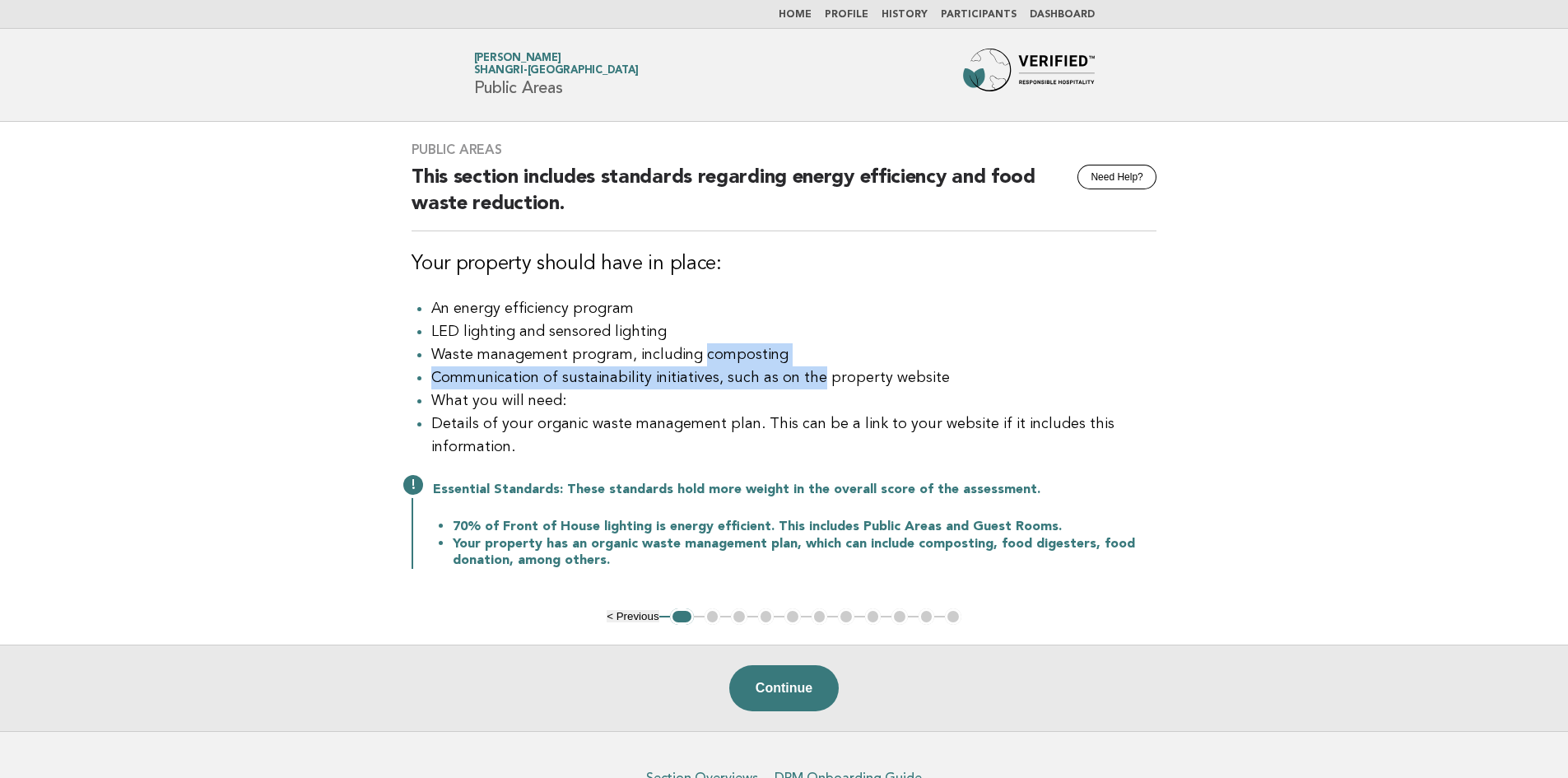
drag, startPoint x: 744, startPoint y: 366, endPoint x: 788, endPoint y: 373, distance: 44.6
click at [788, 373] on ul "An energy efficiency program LED lighting and sensored lighting Waste managemen…" at bounding box center [783, 378] width 745 height 162
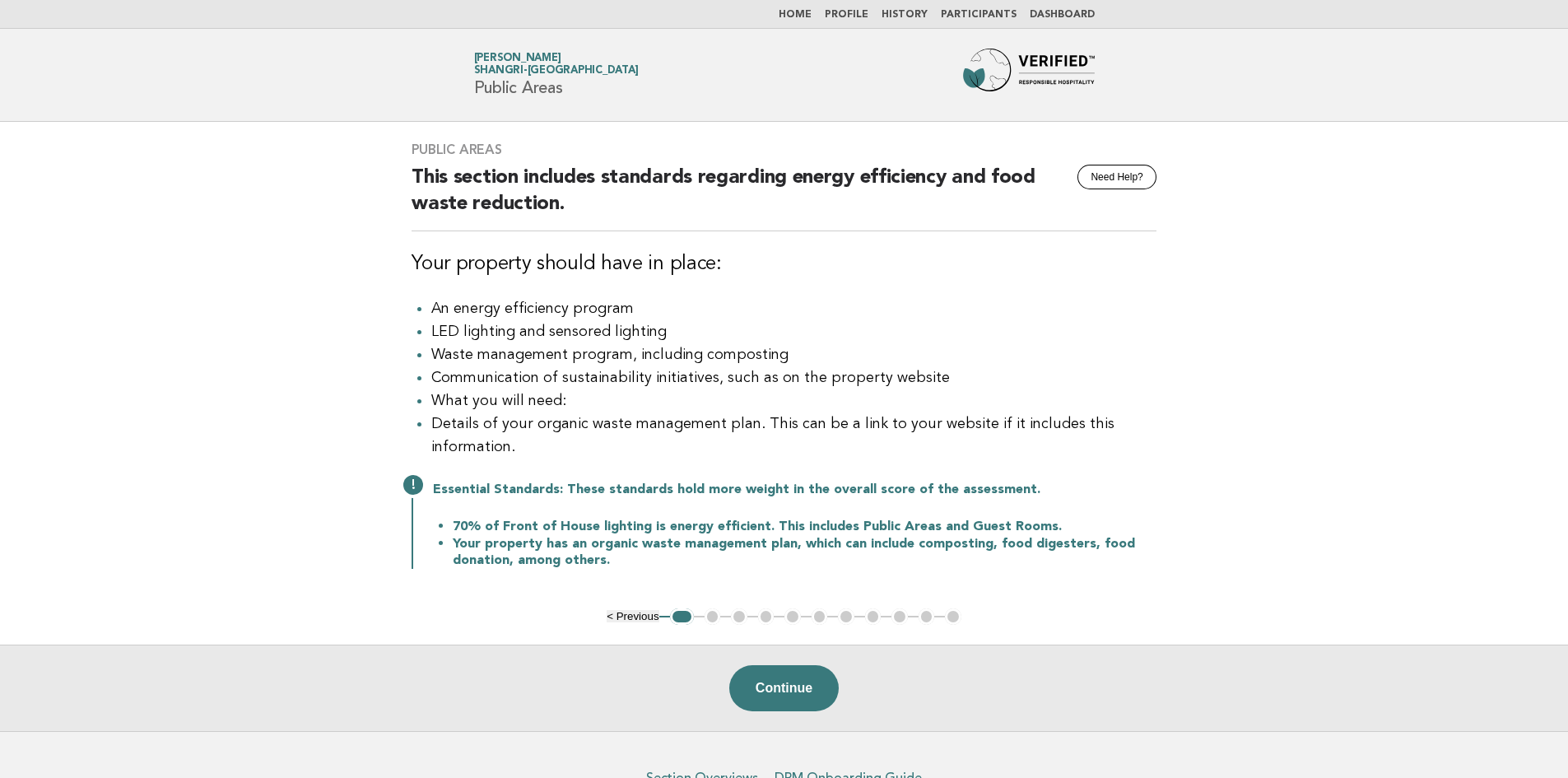
click at [673, 435] on li "Details of your organic waste management plan. This can be a link to your websi…" at bounding box center [793, 435] width 725 height 46
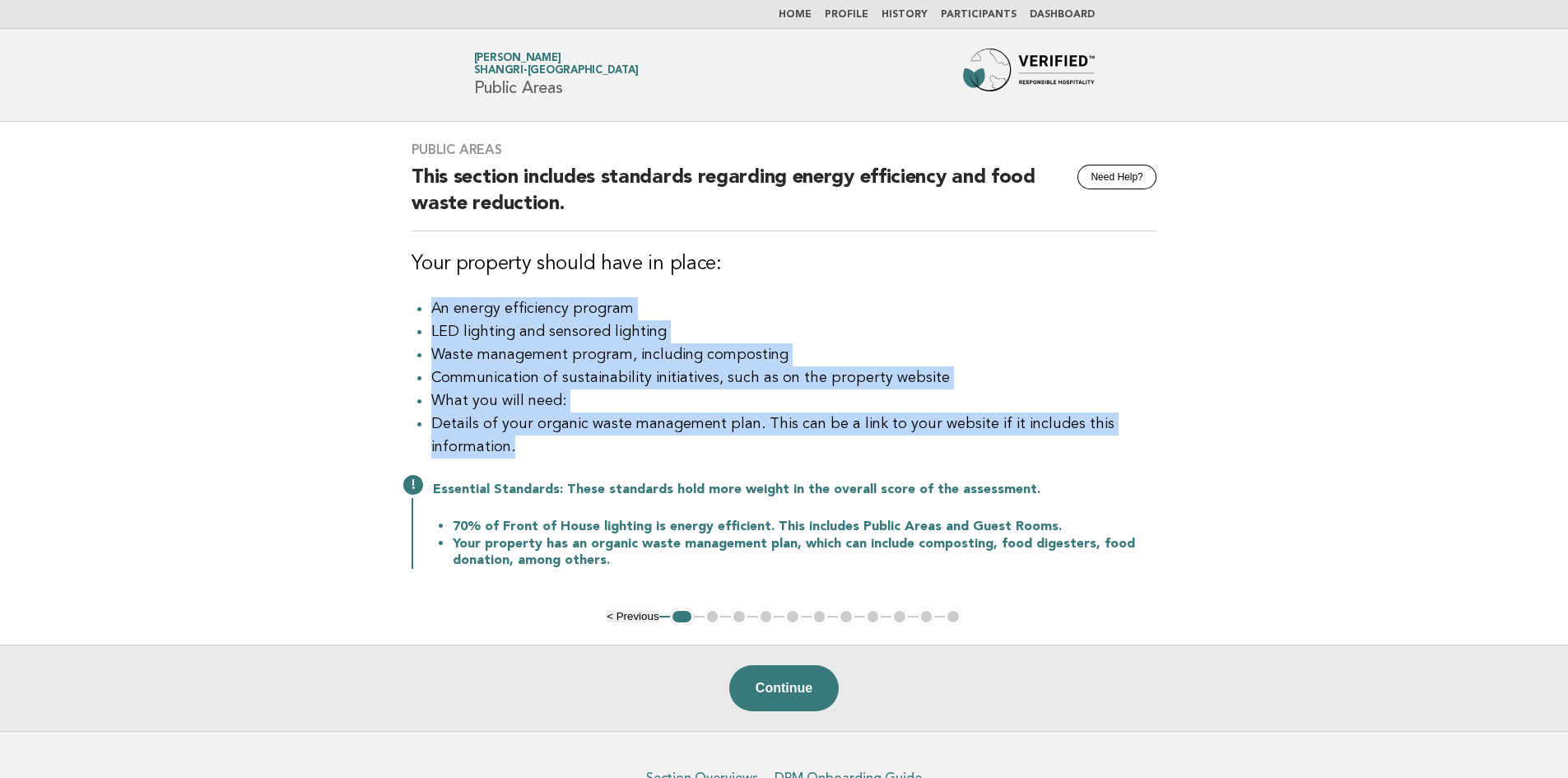
drag, startPoint x: 558, startPoint y: 448, endPoint x: 414, endPoint y: 300, distance: 206.5
click at [414, 300] on ul "An energy efficiency program LED lighting and sensored lighting Waste managemen…" at bounding box center [783, 378] width 745 height 162
click at [251, 319] on main "Public Areas Need Help? This section includes standards regarding energy effici…" at bounding box center [784, 427] width 1568 height 609
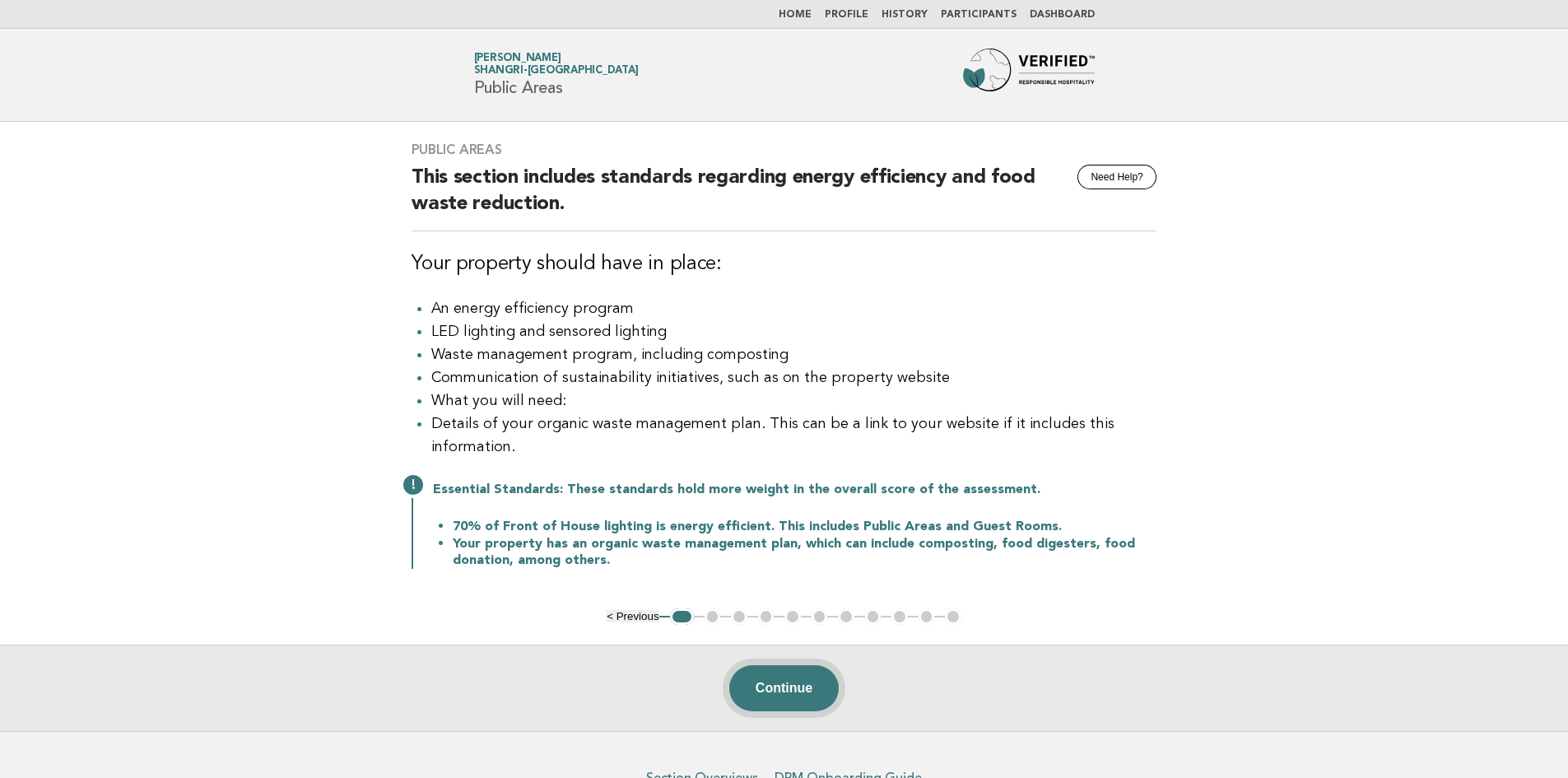
click at [774, 700] on button "Continue" at bounding box center [784, 687] width 109 height 46
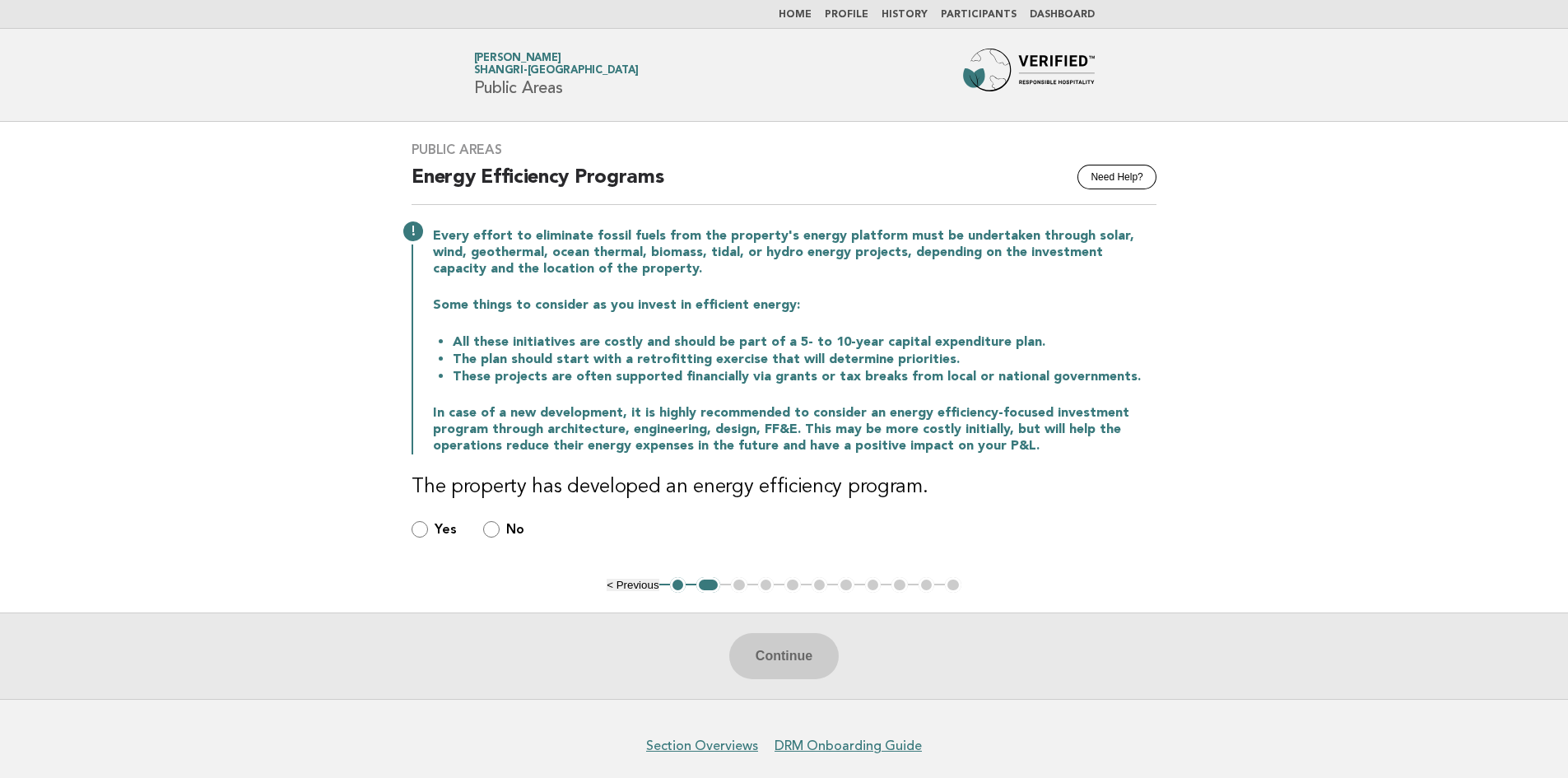
click at [743, 252] on p "Every effort to eliminate fossil fuels from the property's energy platform must…" at bounding box center [795, 252] width 724 height 49
click at [686, 320] on div "Every effort to eliminate fossil fuels from the property's energy platform must…" at bounding box center [783, 339] width 745 height 230
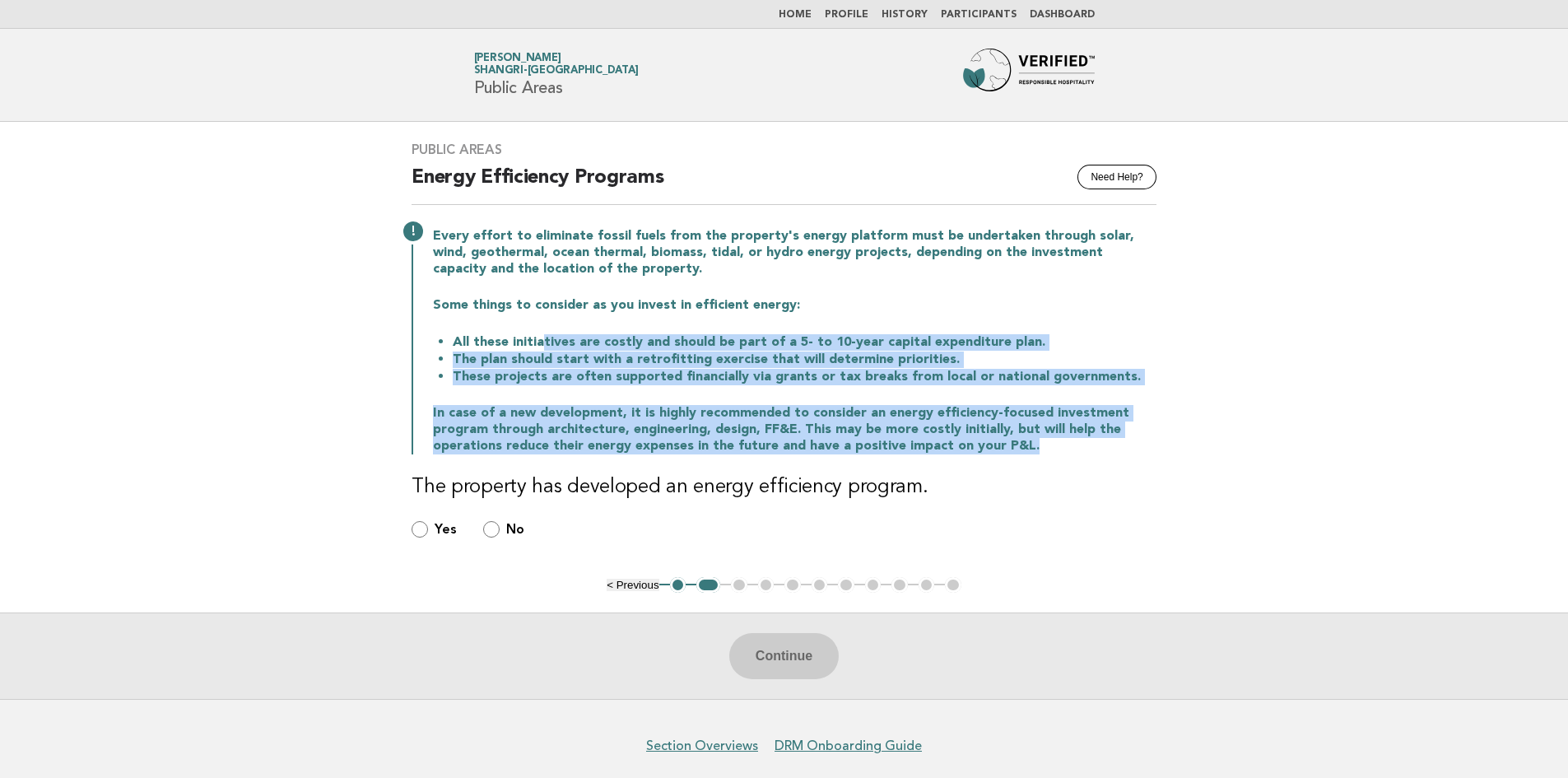
drag, startPoint x: 536, startPoint y: 336, endPoint x: 1034, endPoint y: 453, distance: 511.6
click at [1034, 453] on div "Every effort to eliminate fossil fuels from the property's energy platform must…" at bounding box center [783, 339] width 745 height 230
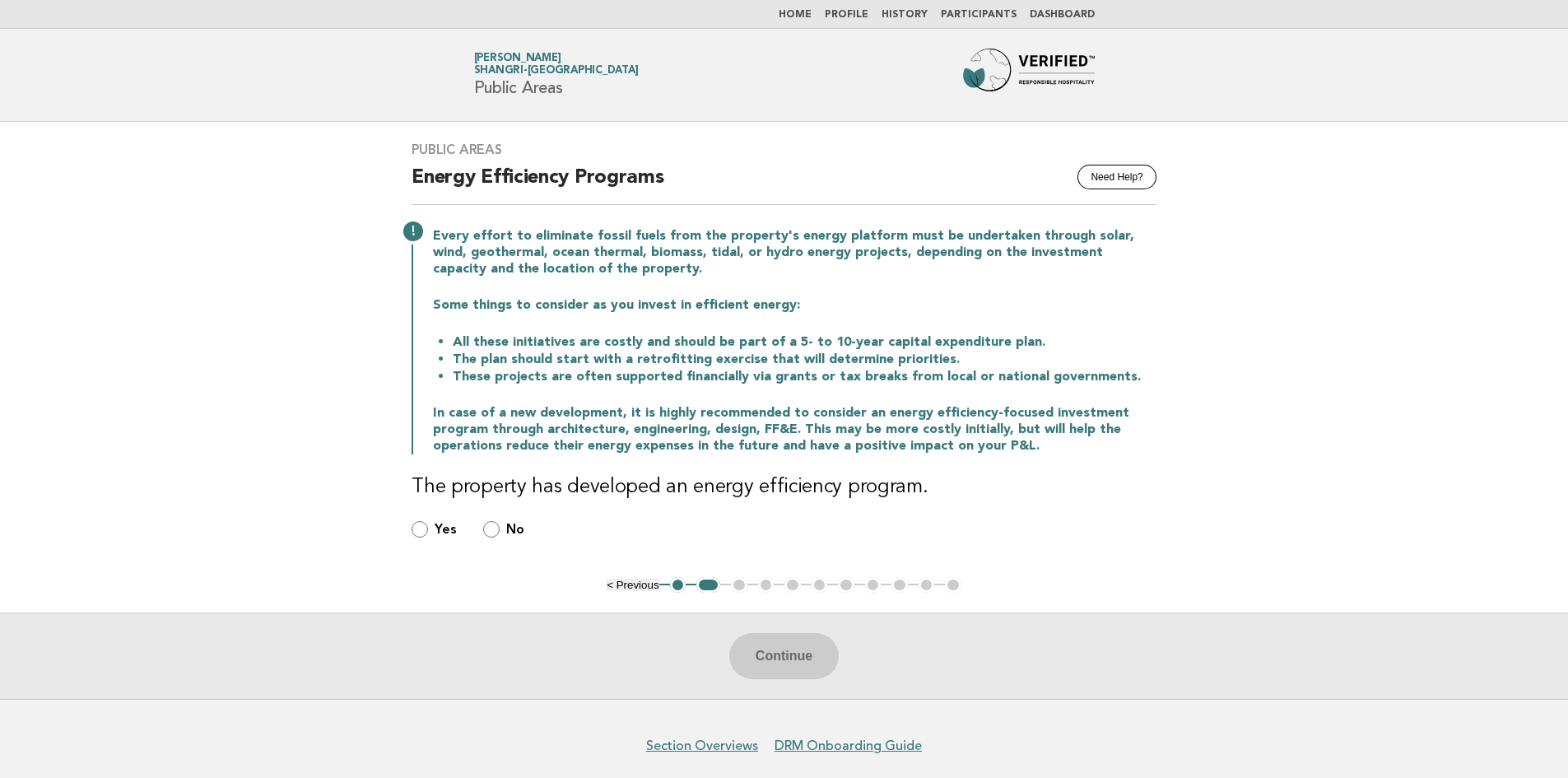
click at [1224, 293] on main "Public Areas Need Help? Energy Efficiency Programs Every effort to eliminate fo…" at bounding box center [784, 410] width 1568 height 577
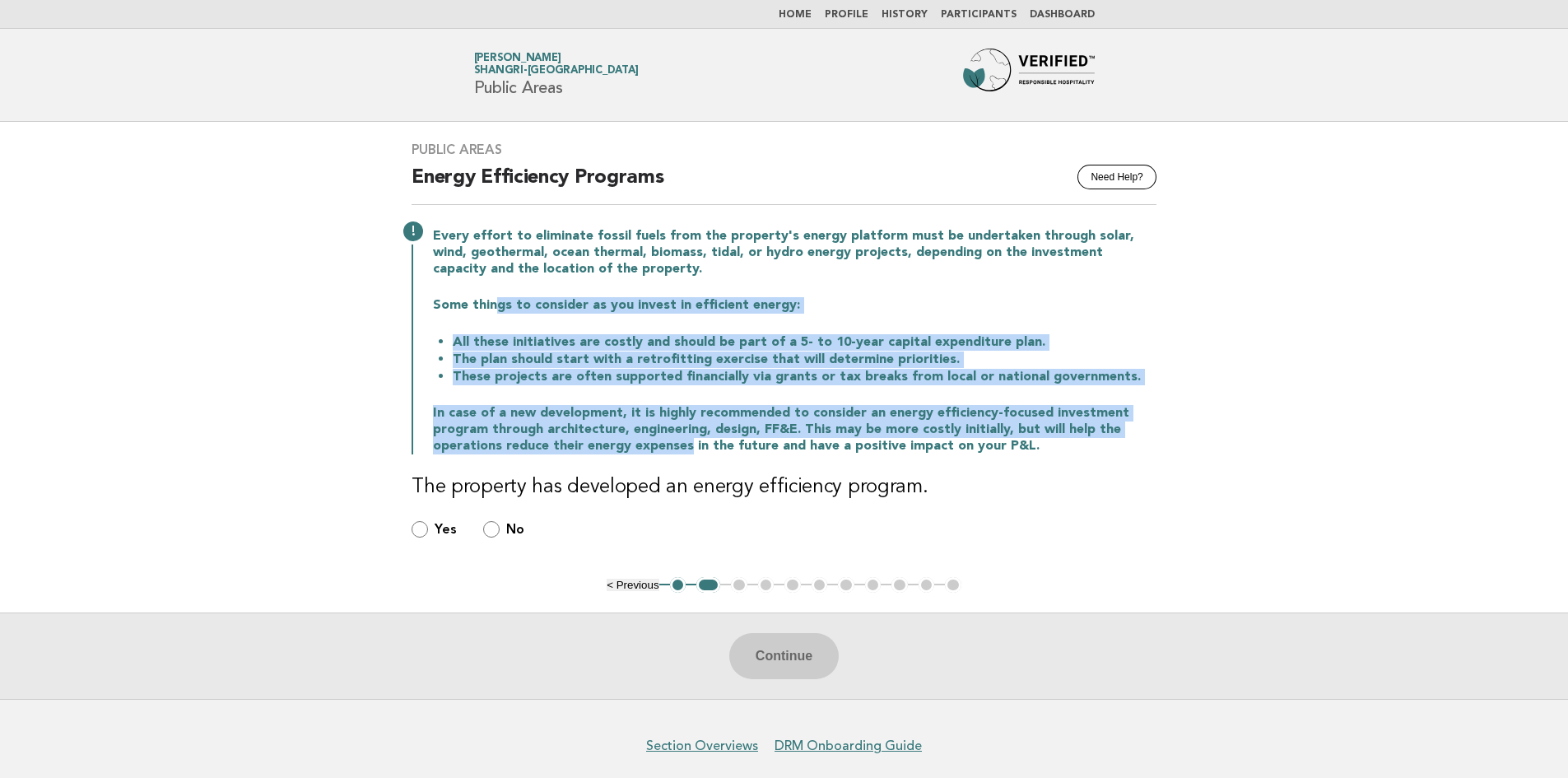
drag, startPoint x: 491, startPoint y: 308, endPoint x: 685, endPoint y: 452, distance: 241.6
click at [685, 452] on div "Every effort to eliminate fossil fuels from the property's energy platform must…" at bounding box center [783, 339] width 745 height 230
